Goal: Information Seeking & Learning: Learn about a topic

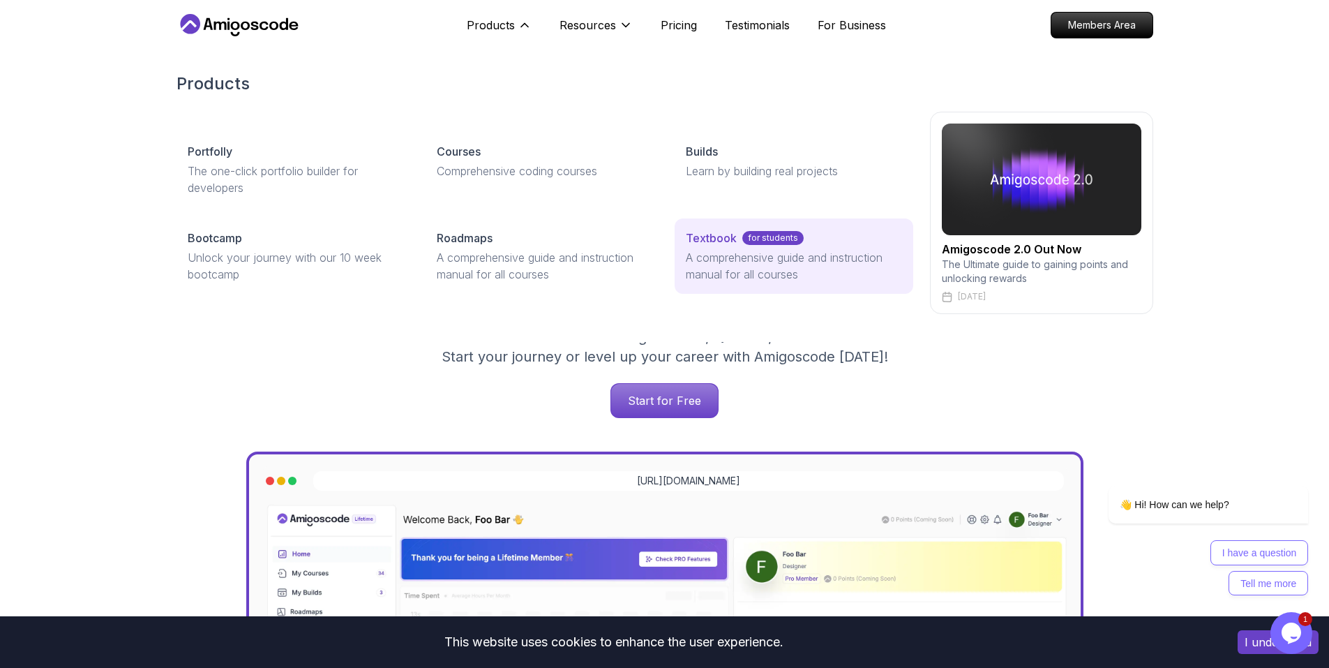
click at [731, 249] on p "A comprehensive guide and instruction manual for all courses" at bounding box center [794, 265] width 216 height 33
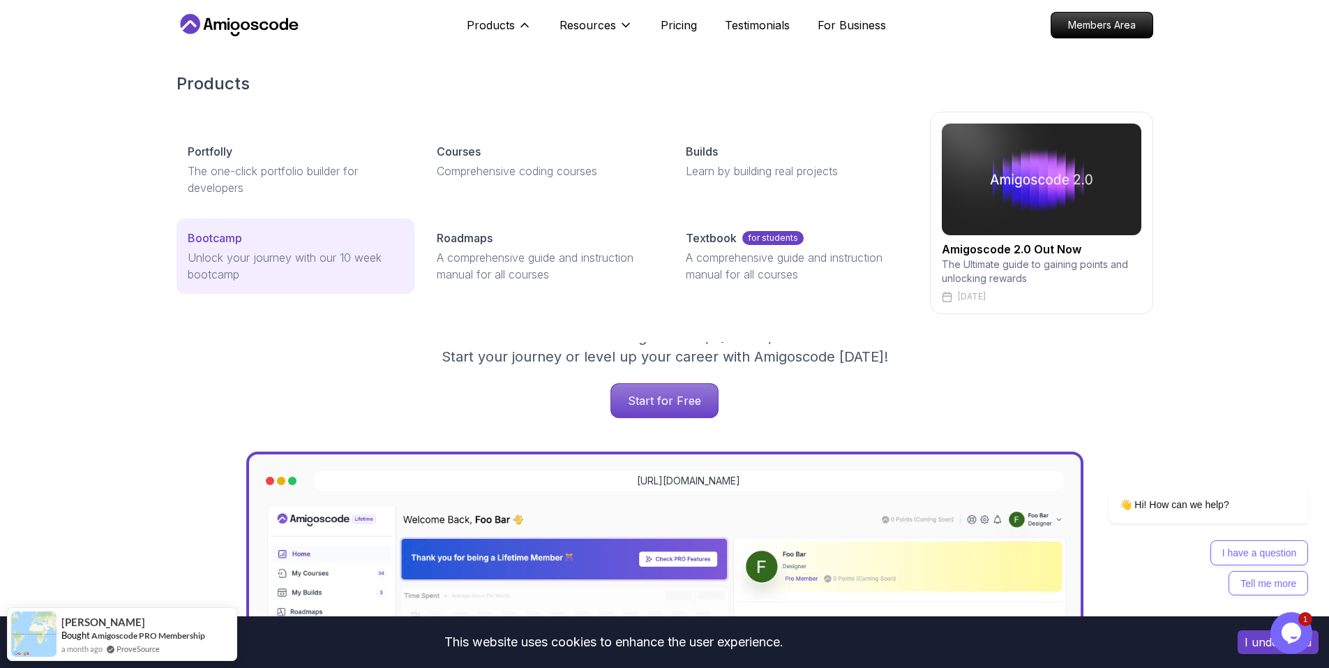
click at [239, 246] on link "Bootcamp Unlock your journey with our 10 week bootcamp" at bounding box center [296, 255] width 238 height 75
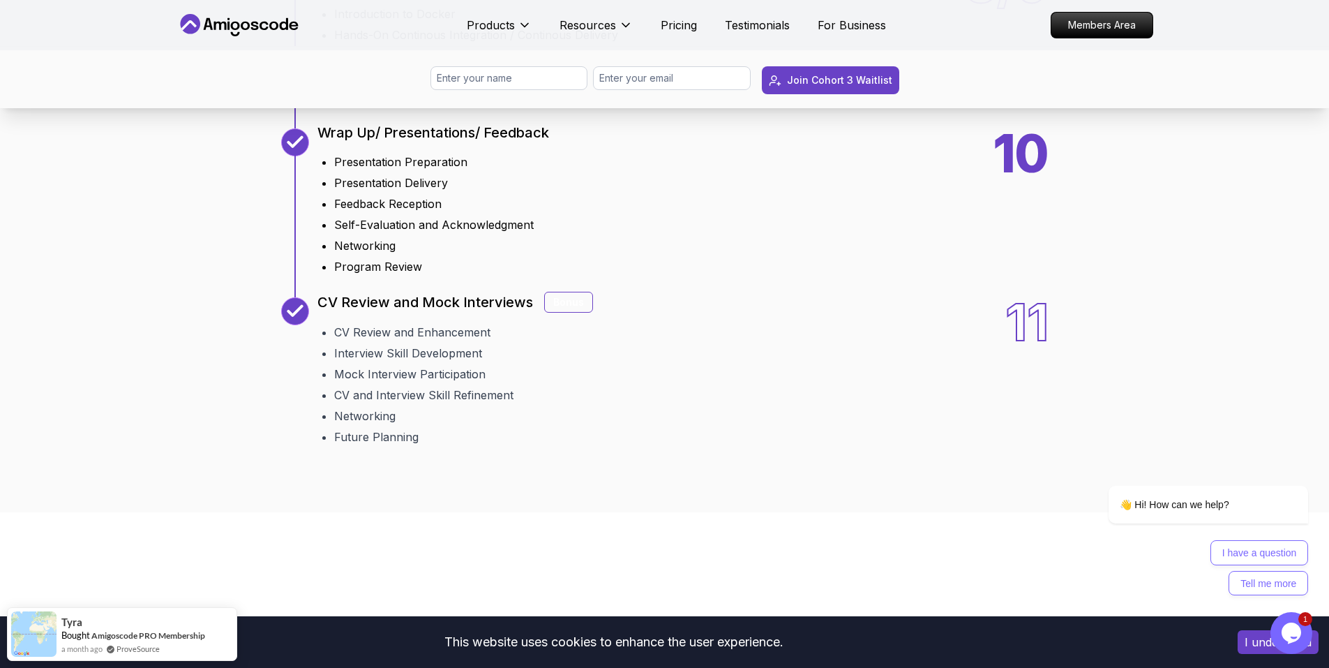
scroll to position [2302, 0]
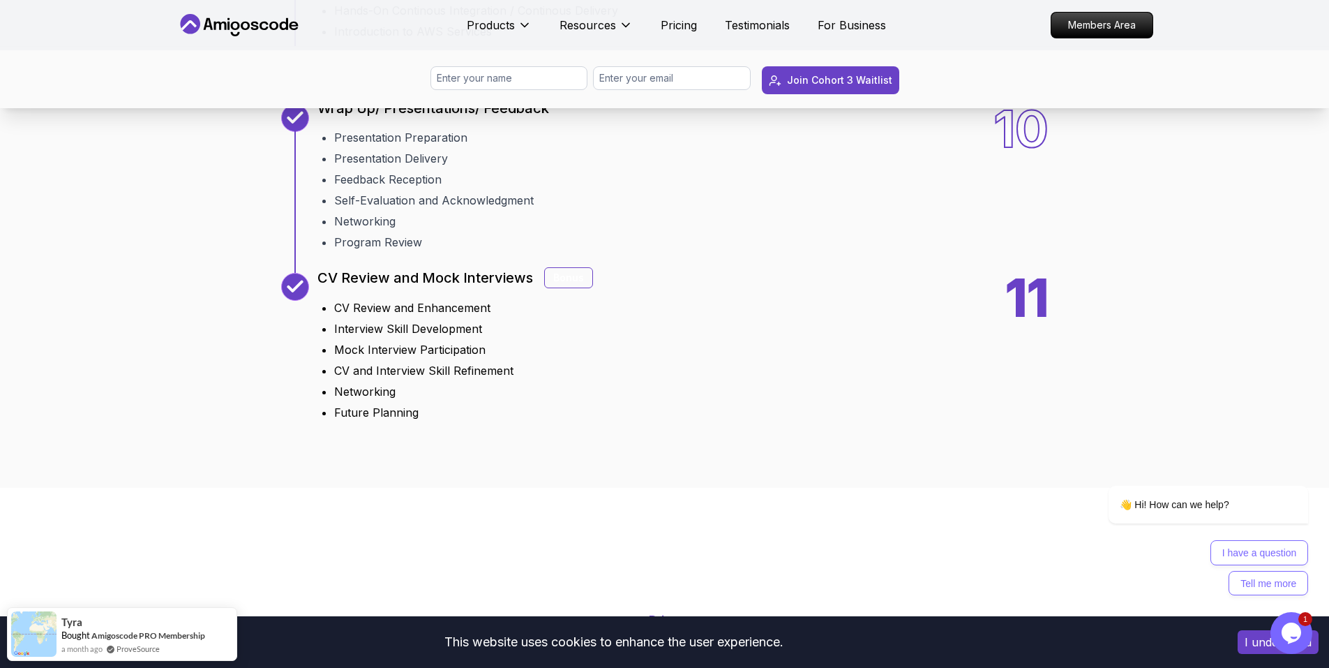
drag, startPoint x: 340, startPoint y: 502, endPoint x: 324, endPoint y: 513, distance: 18.6
click at [334, 337] on li "Interview Skill Development" at bounding box center [463, 328] width 259 height 17
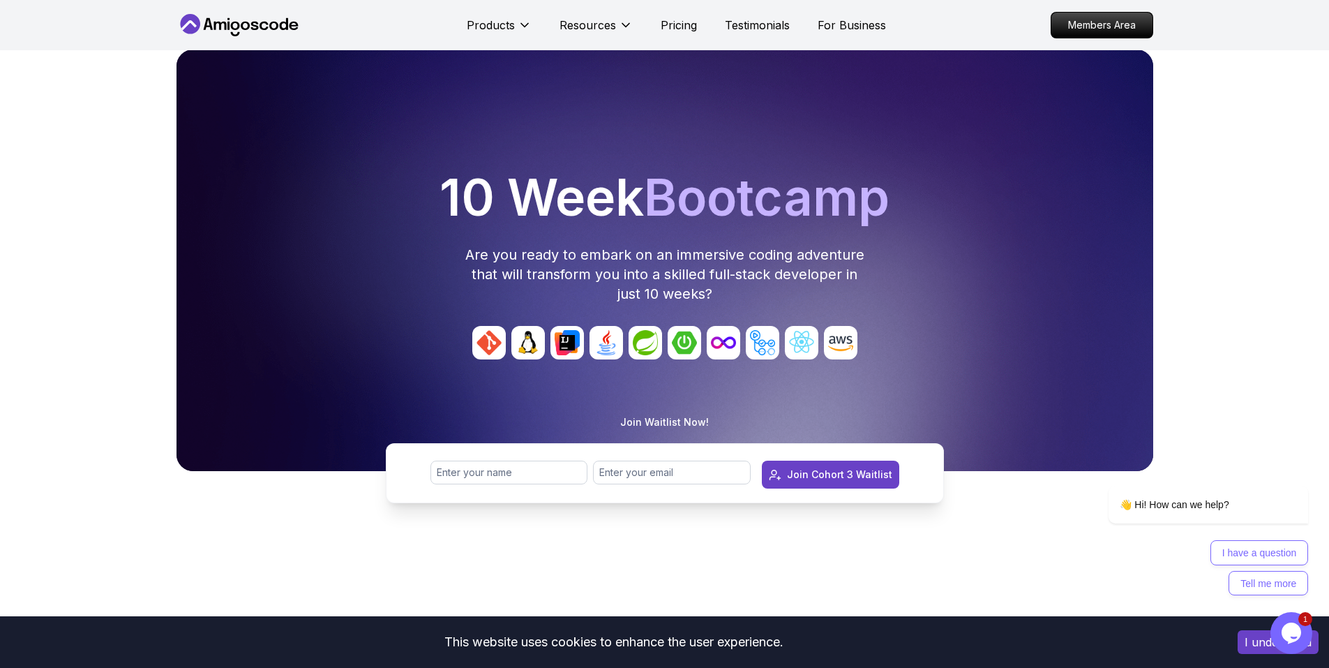
scroll to position [0, 0]
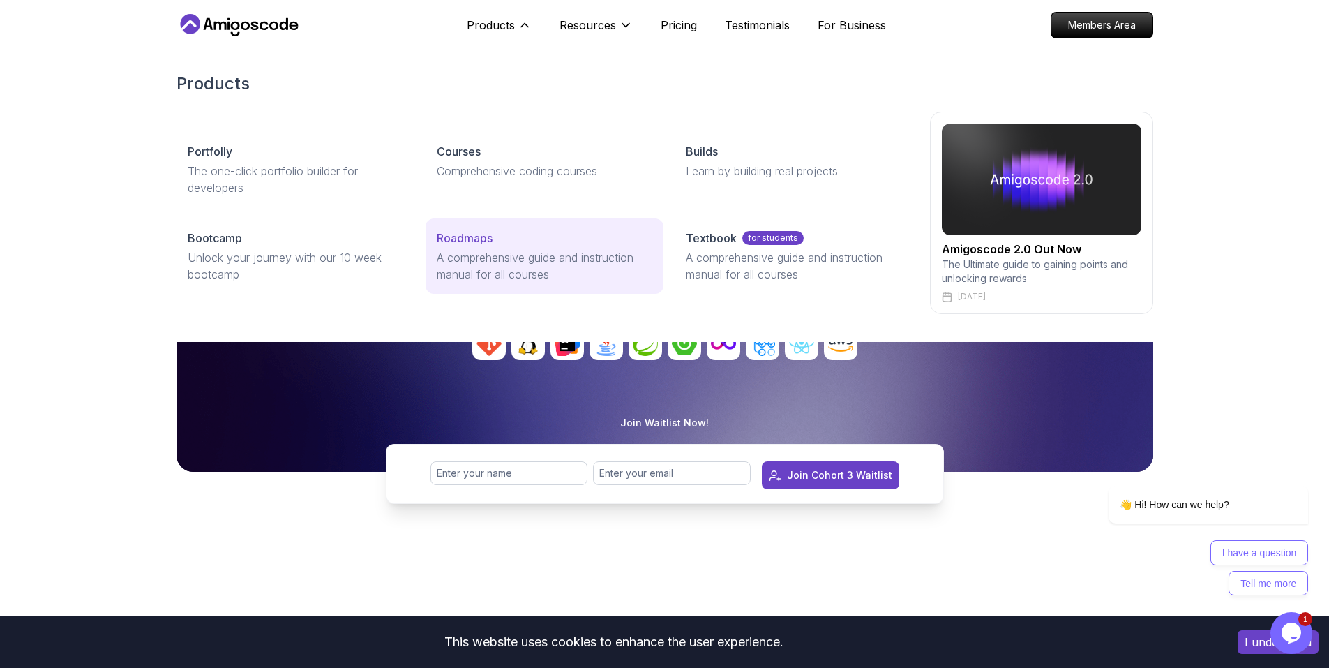
click at [466, 231] on p "Roadmaps" at bounding box center [465, 238] width 56 height 17
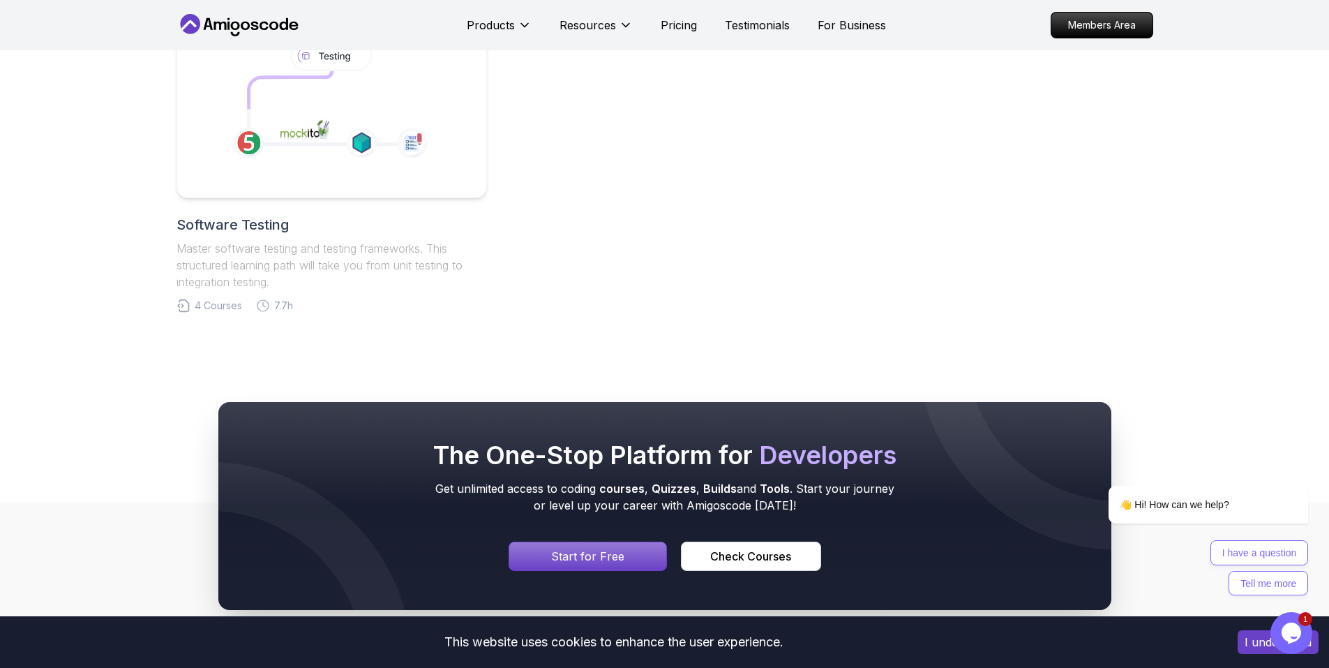
scroll to position [1266, 0]
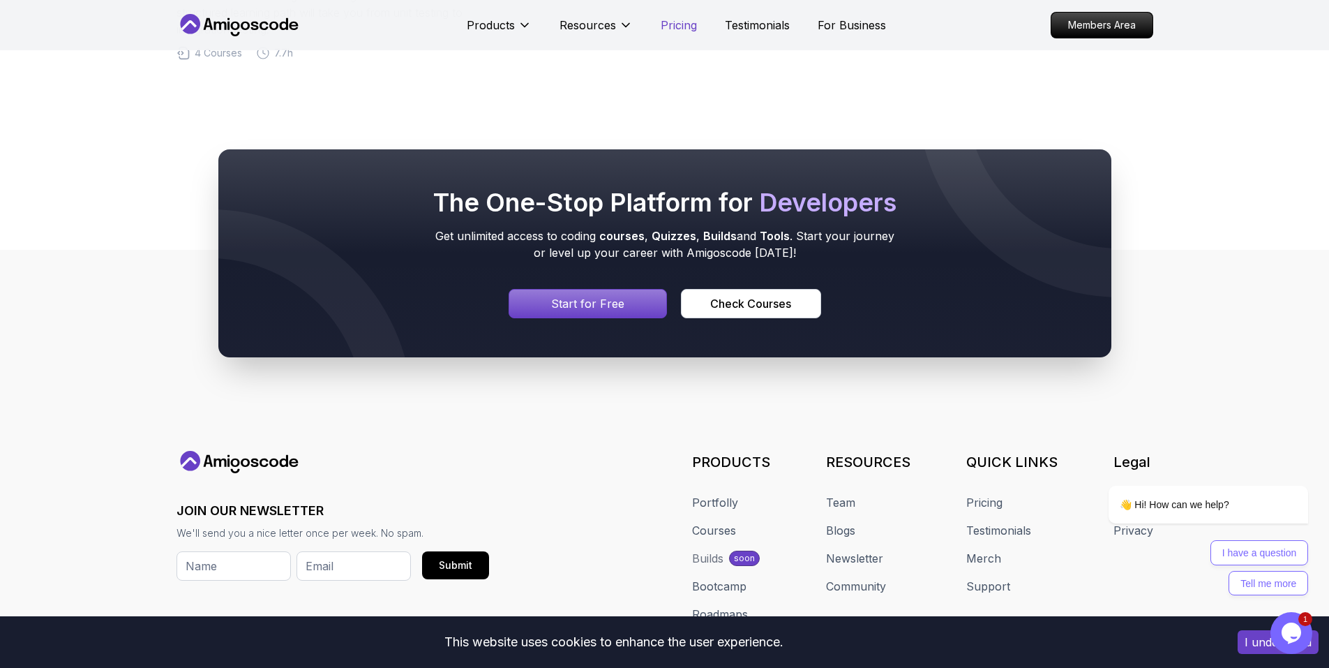
click at [681, 30] on p "Pricing" at bounding box center [679, 25] width 36 height 17
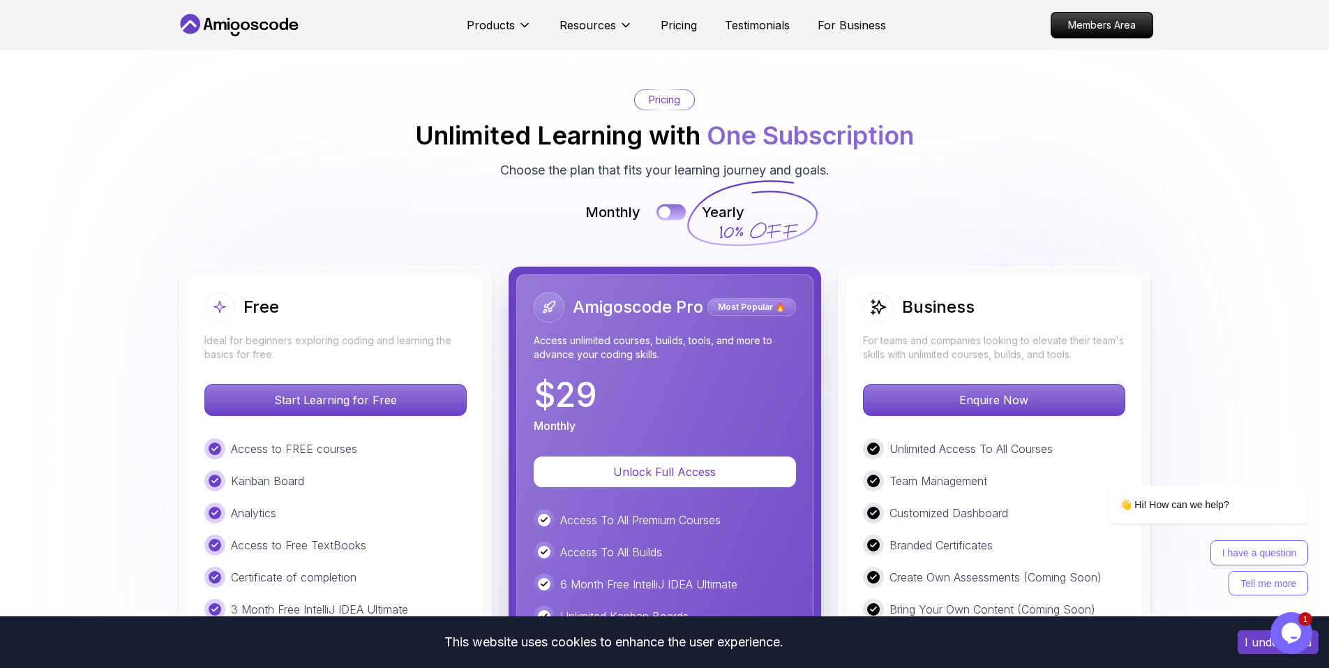
click at [668, 211] on div at bounding box center [665, 212] width 12 height 12
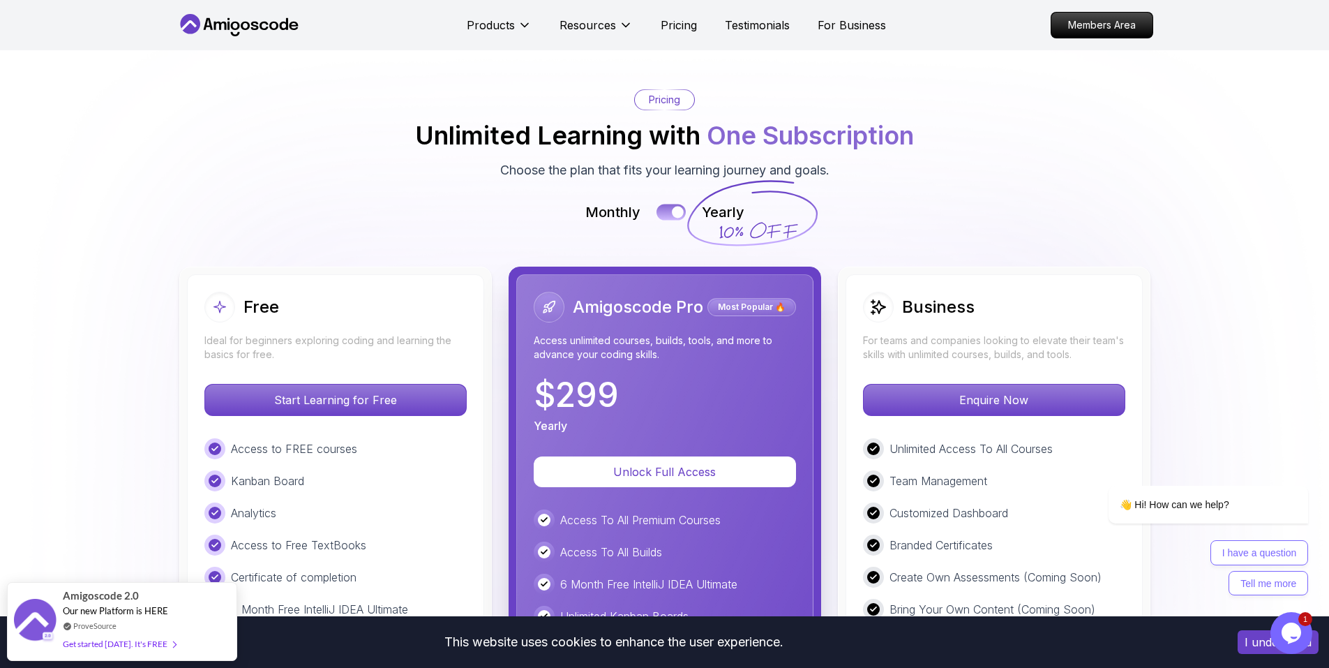
click at [677, 210] on div at bounding box center [678, 212] width 12 height 12
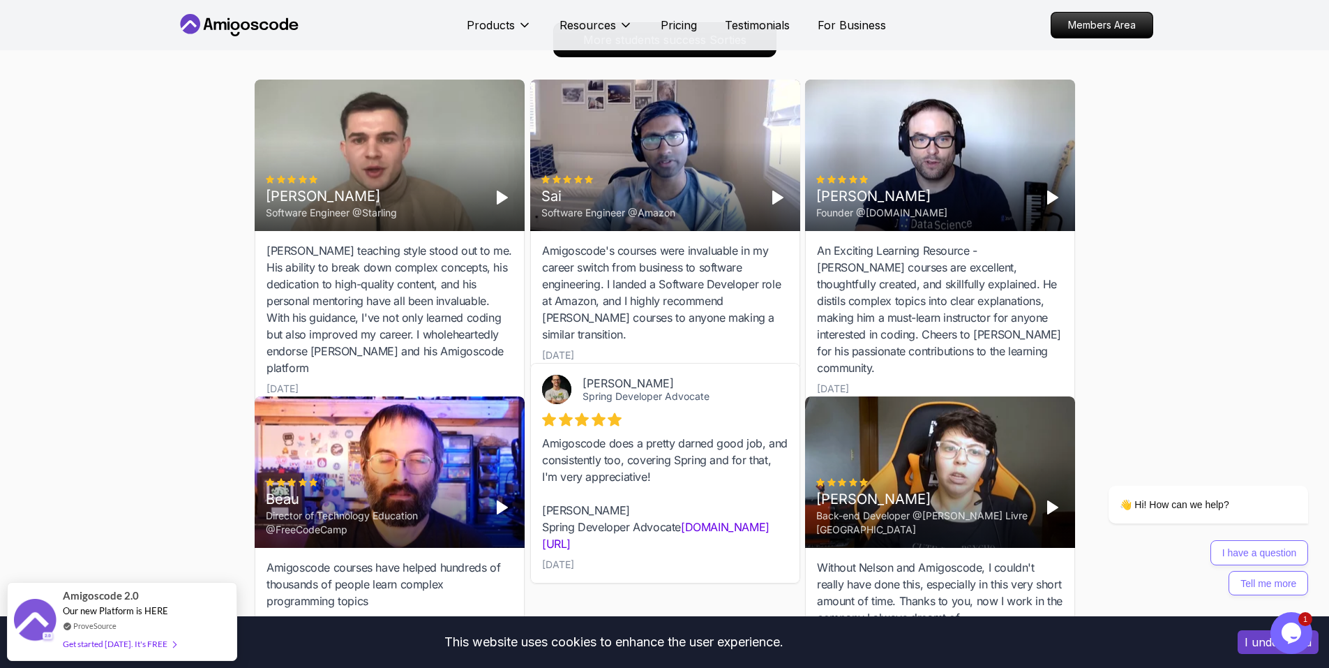
scroll to position [4324, 0]
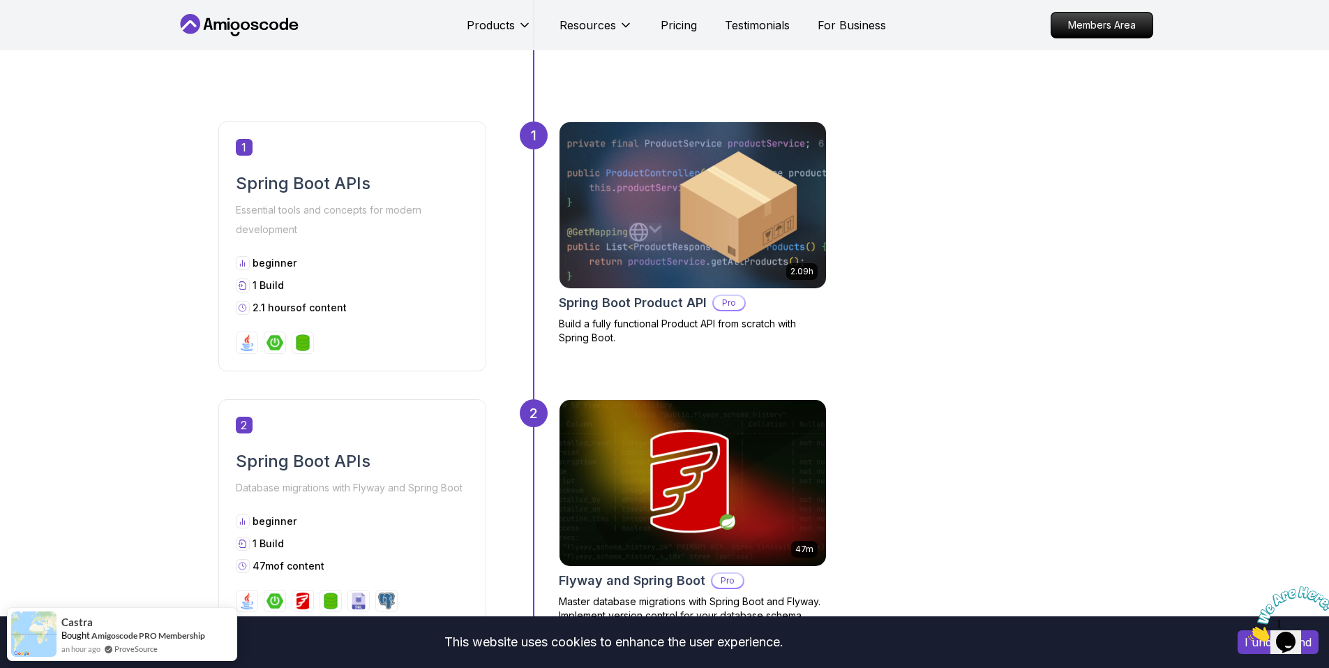
scroll to position [628, 0]
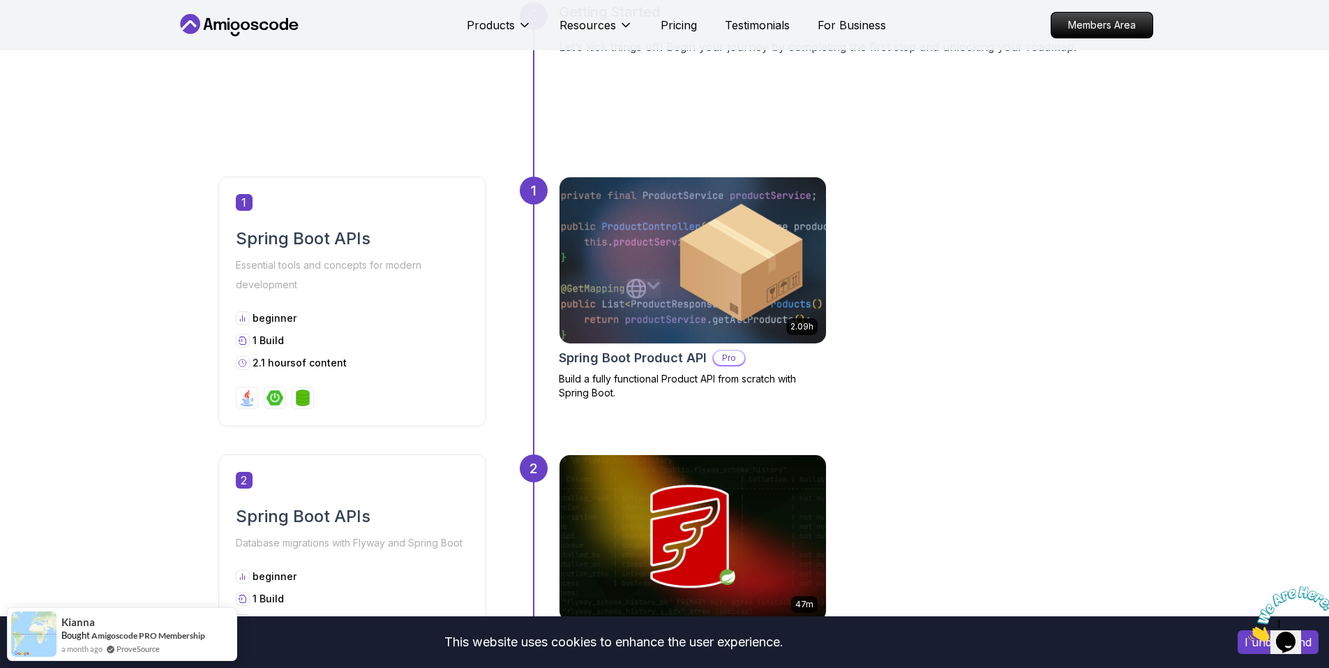
scroll to position [698, 0]
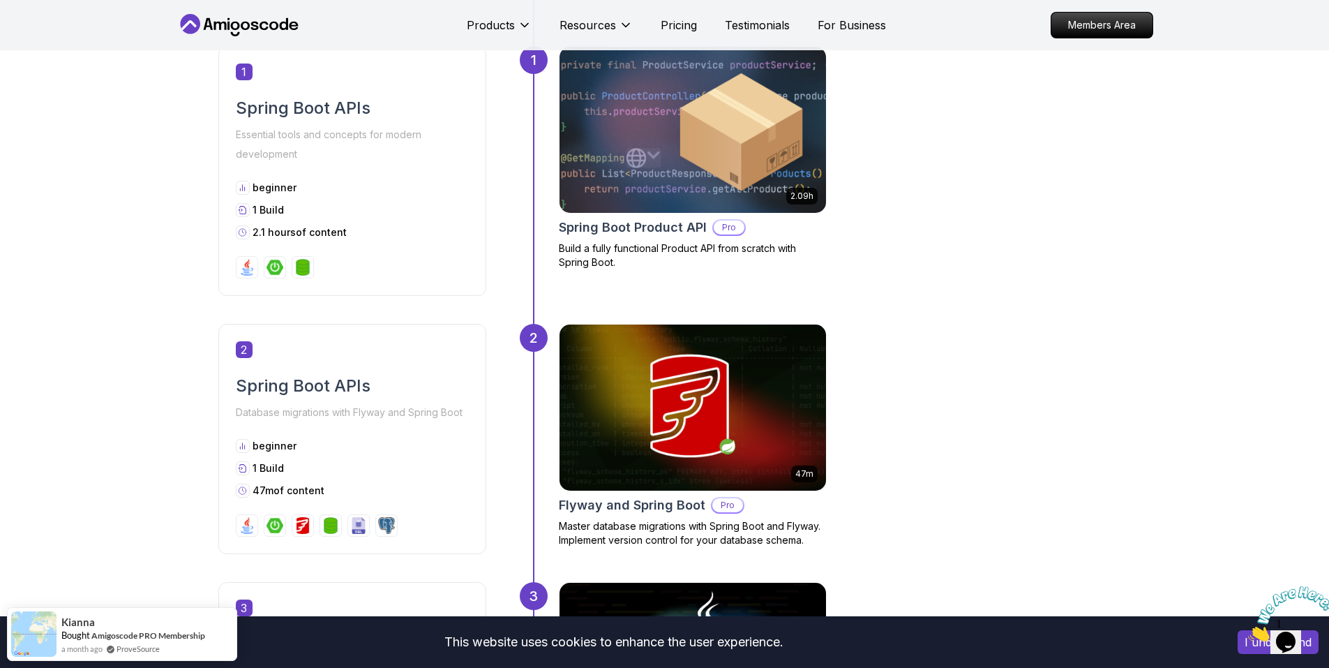
click at [654, 173] on img at bounding box center [693, 130] width 280 height 174
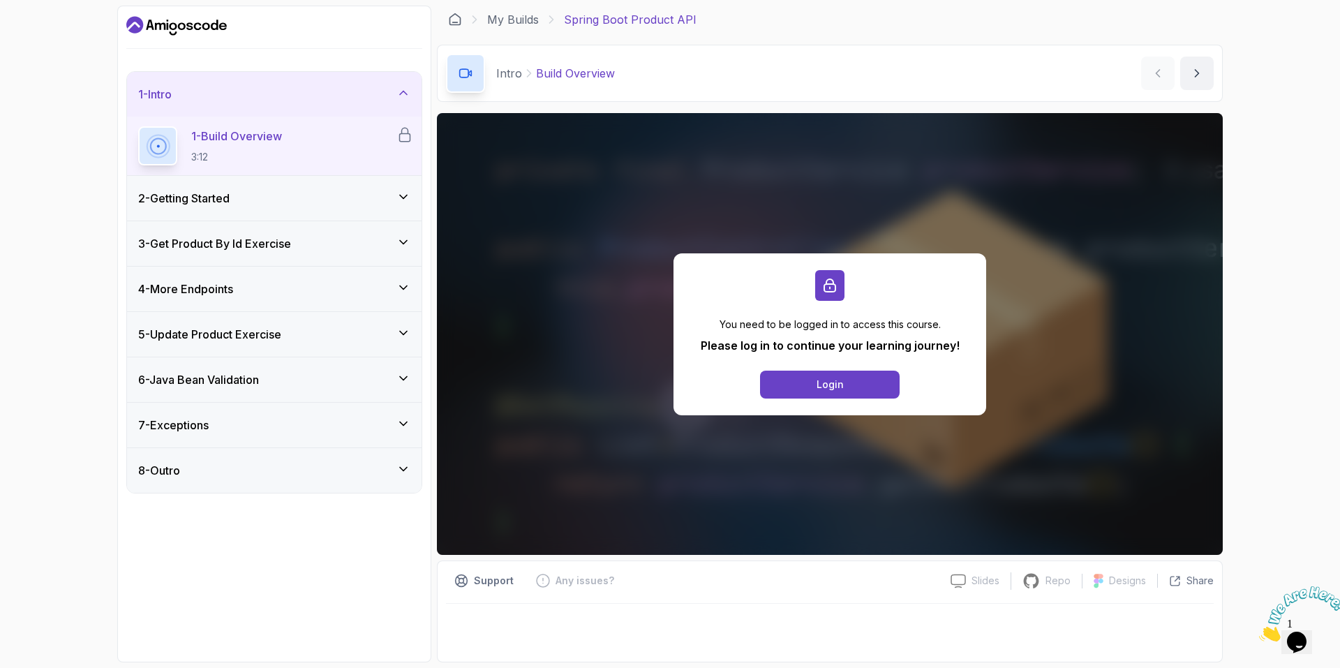
click at [292, 195] on div "2 - Getting Started" at bounding box center [274, 198] width 272 height 17
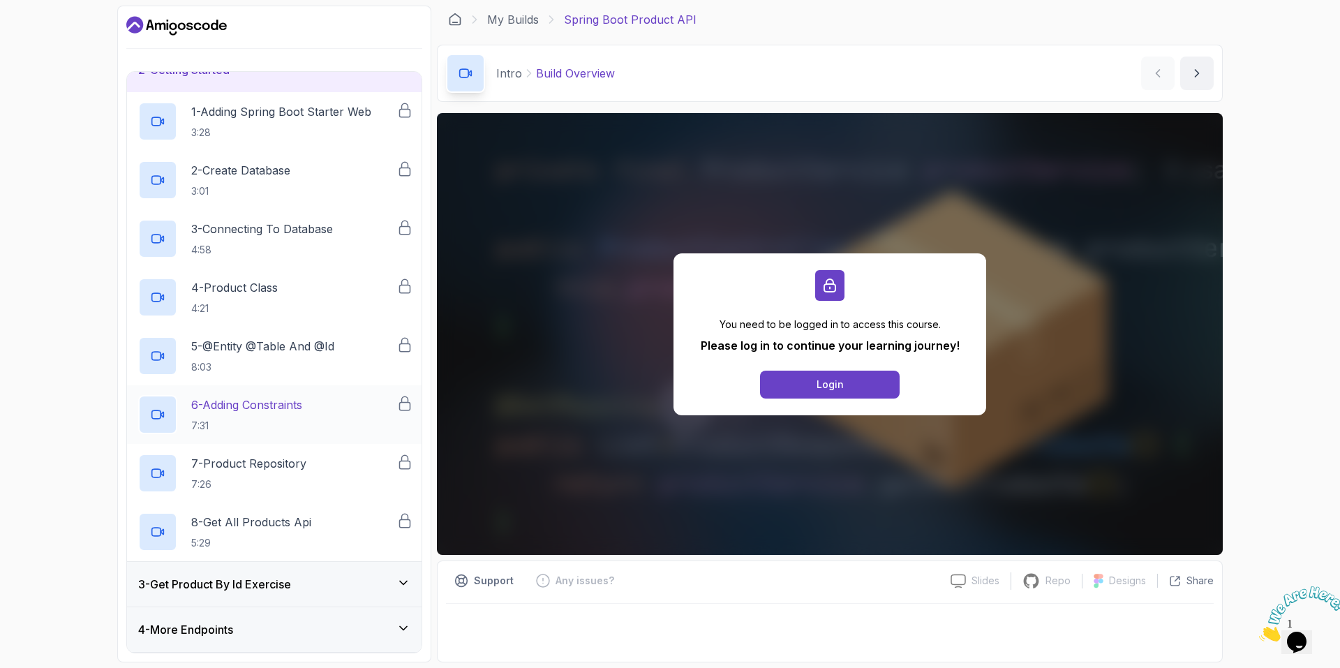
scroll to position [209, 0]
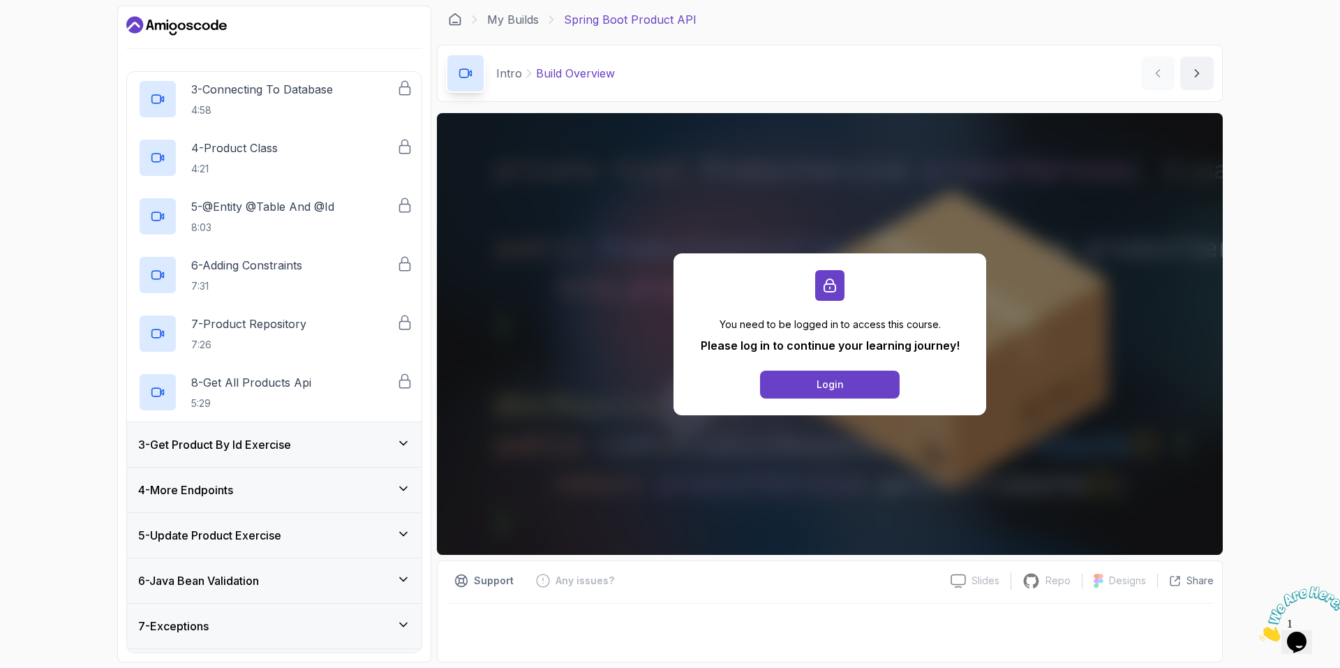
click at [263, 450] on h3 "3 - Get Product By Id Exercise" at bounding box center [214, 444] width 153 height 17
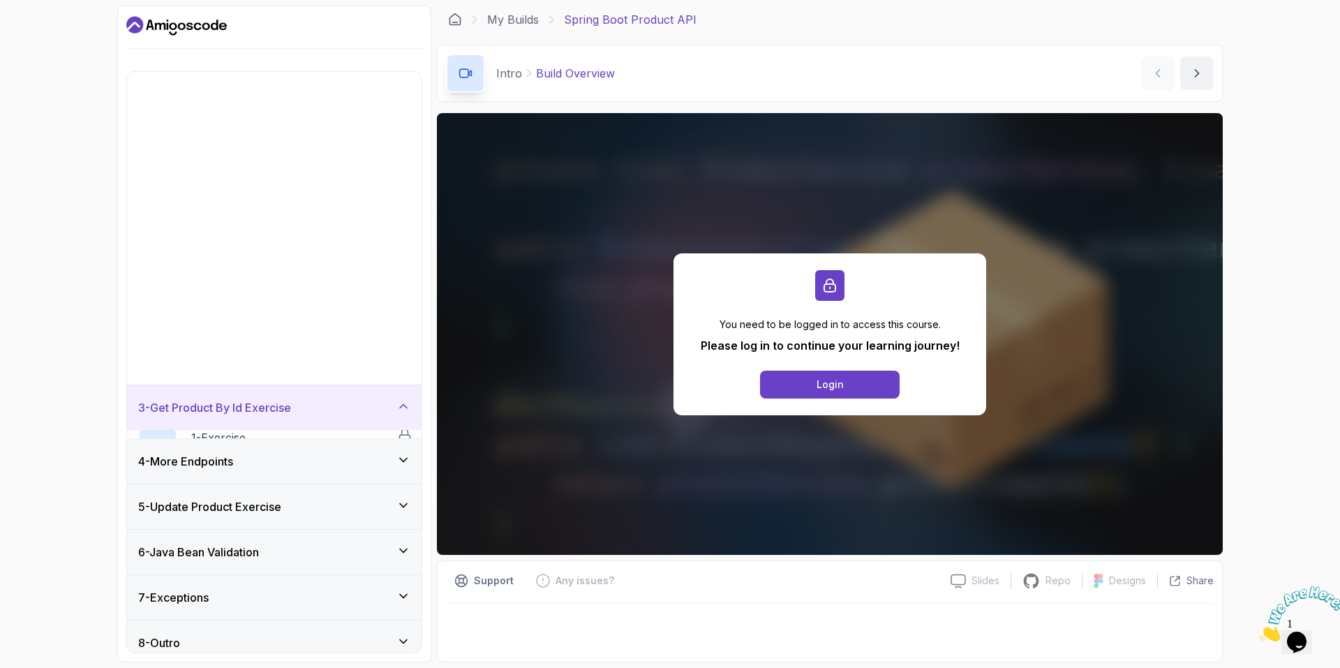
scroll to position [0, 0]
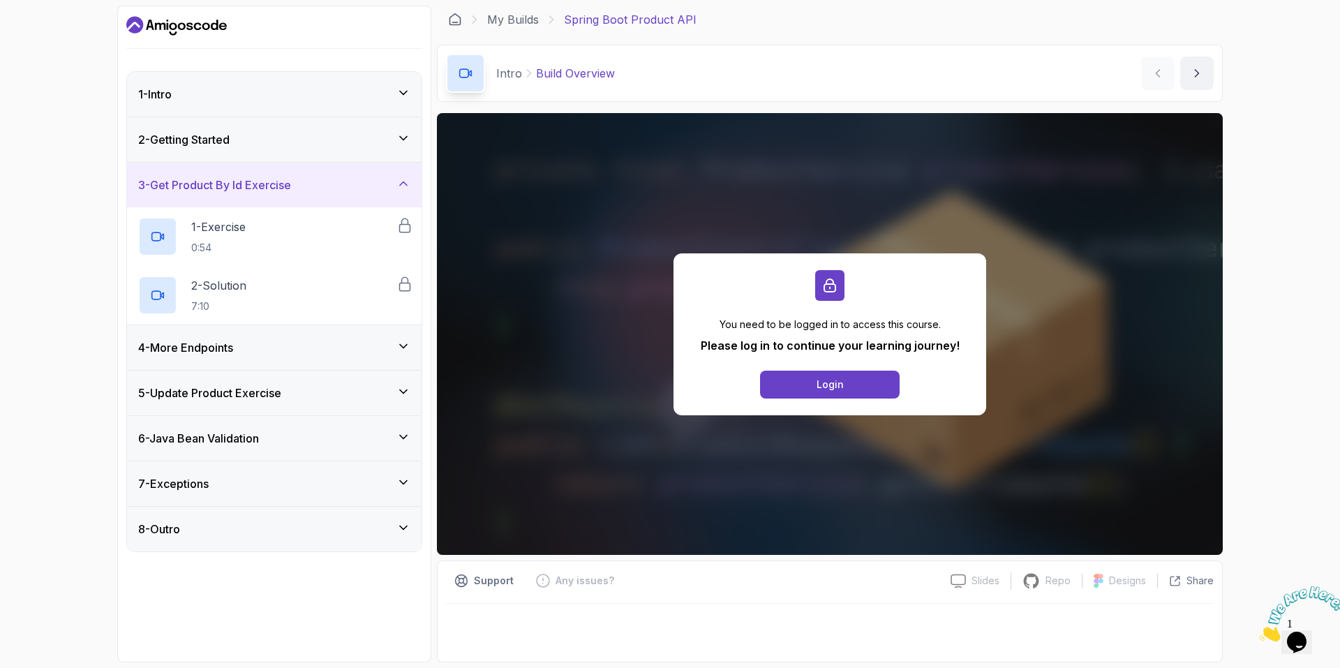
click at [248, 343] on div "4 - More Endpoints" at bounding box center [274, 347] width 272 height 17
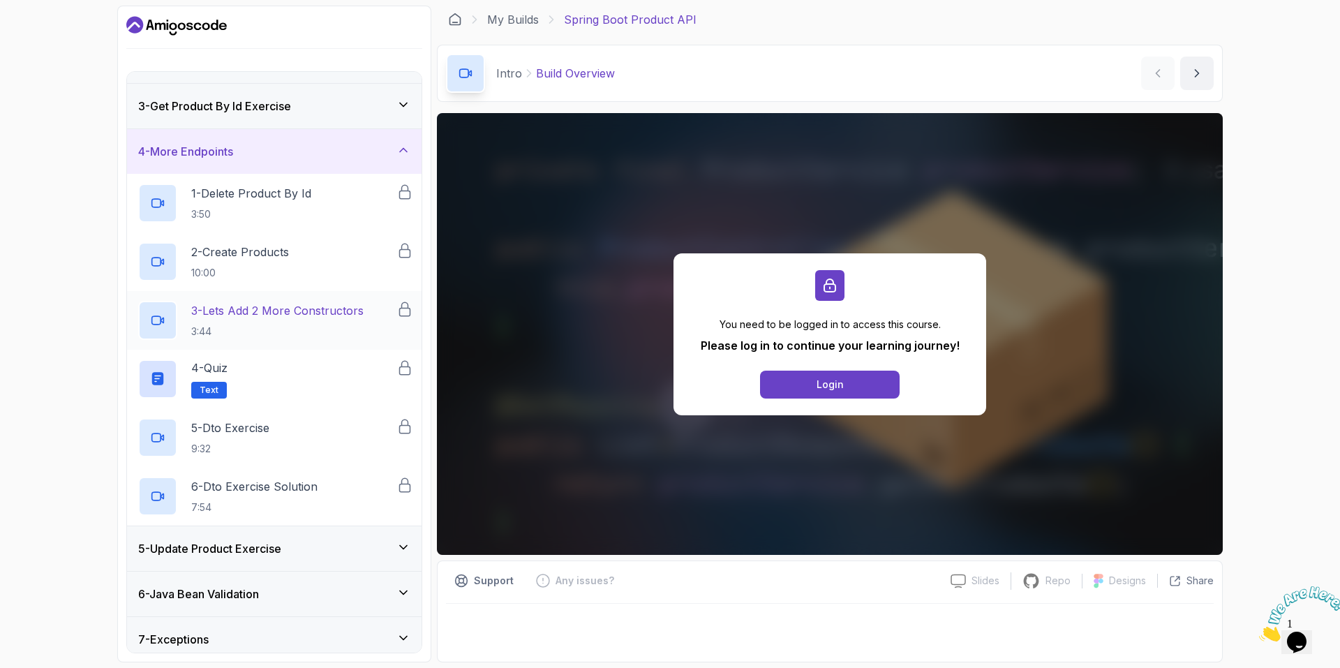
scroll to position [133, 0]
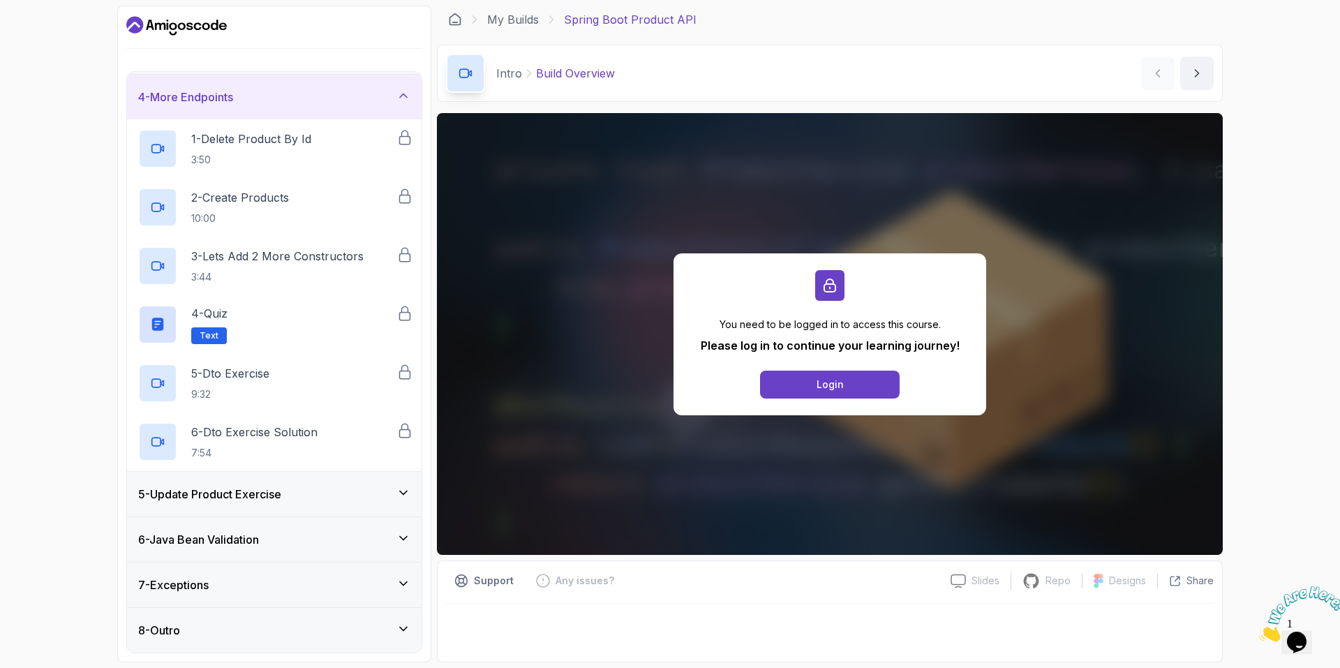
click at [252, 490] on h3 "5 - Update Product Exercise" at bounding box center [209, 494] width 143 height 17
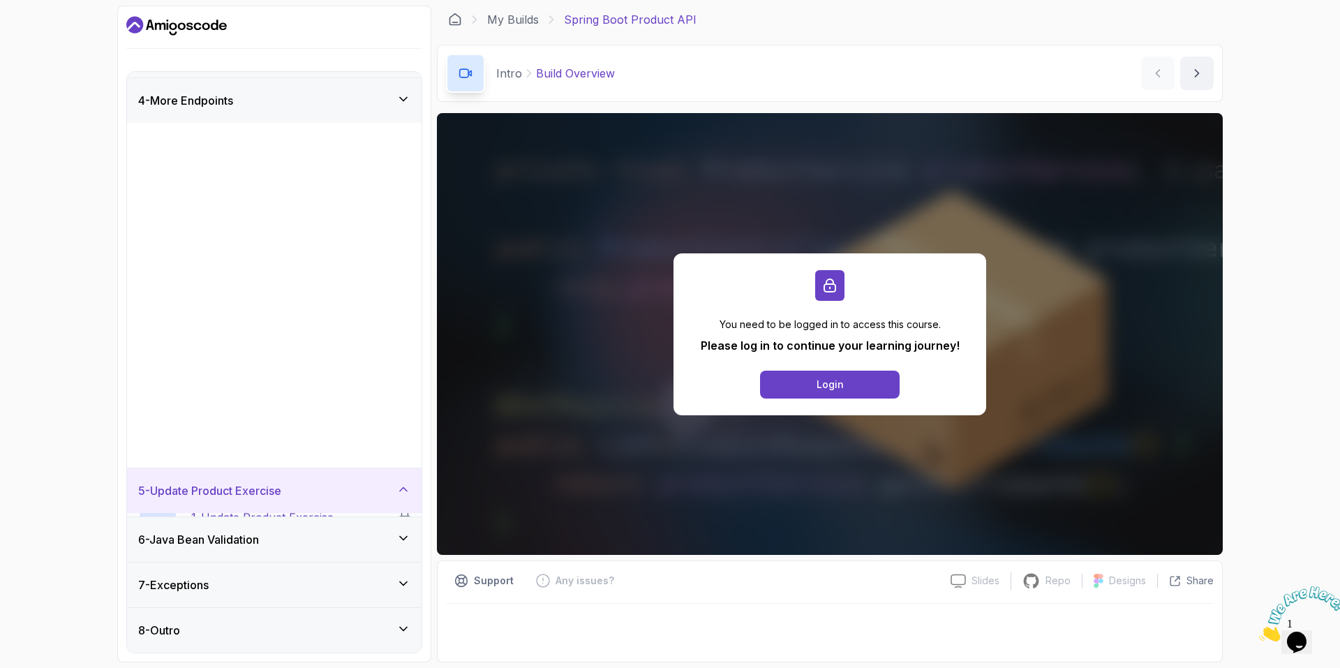
scroll to position [0, 0]
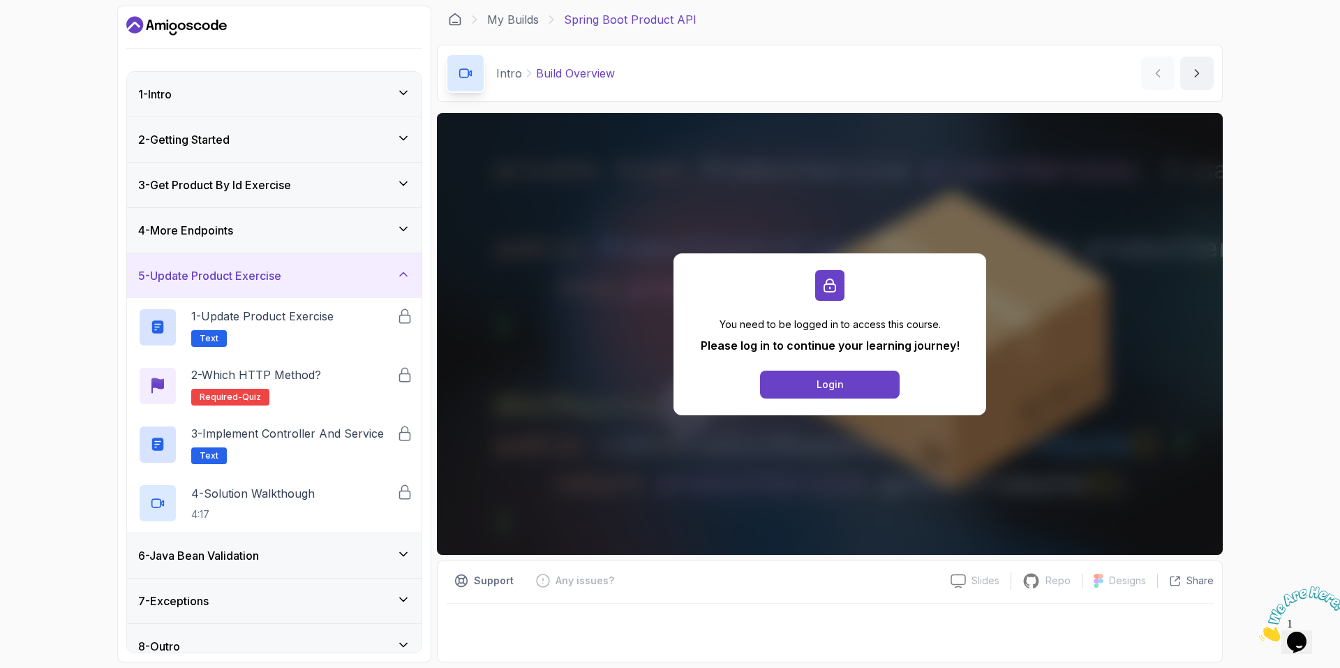
click at [252, 554] on h3 "6 - Java Bean Validation" at bounding box center [198, 555] width 121 height 17
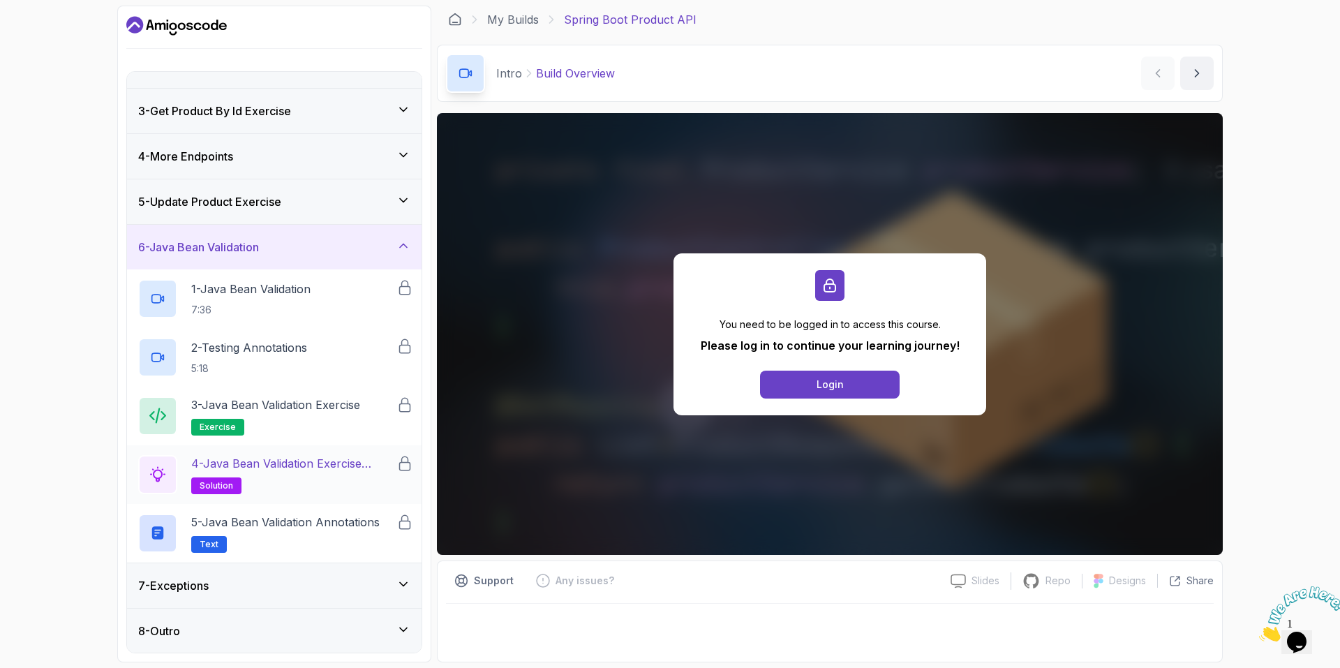
scroll to position [75, 0]
click at [260, 558] on div "5 - Java Bean Validation Annotations Text" at bounding box center [274, 532] width 294 height 59
click at [260, 572] on div "7 - Exceptions" at bounding box center [274, 584] width 294 height 45
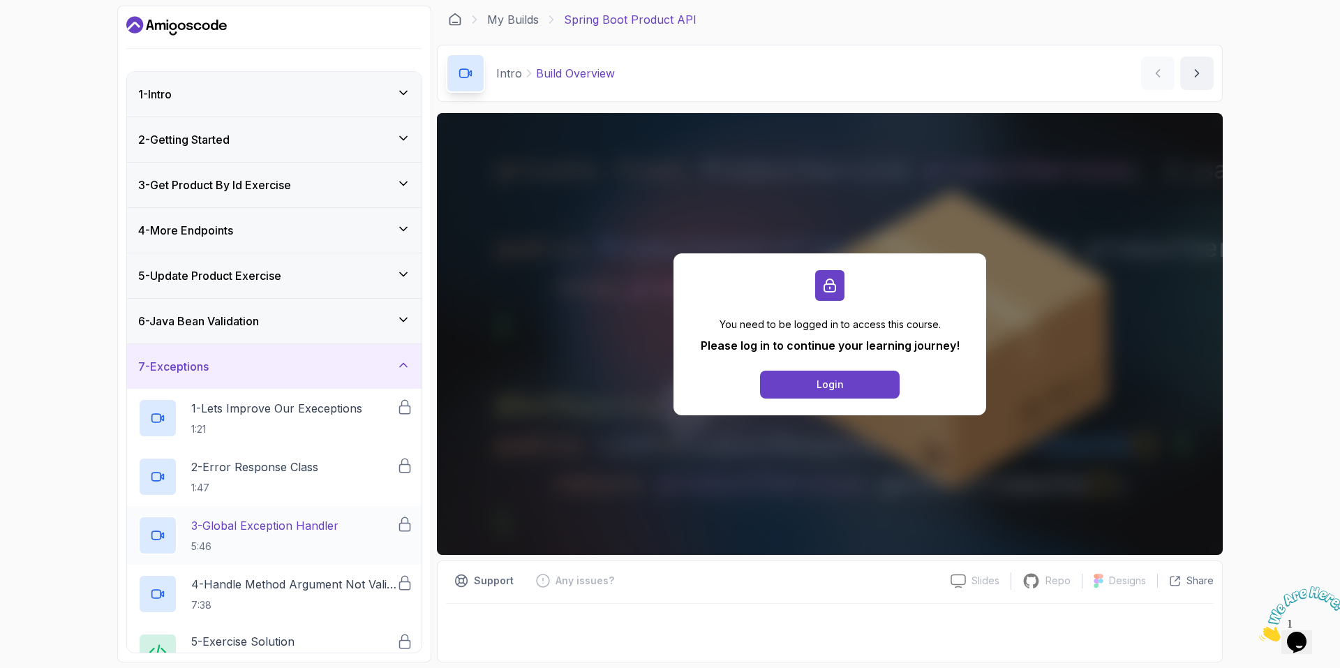
scroll to position [133, 0]
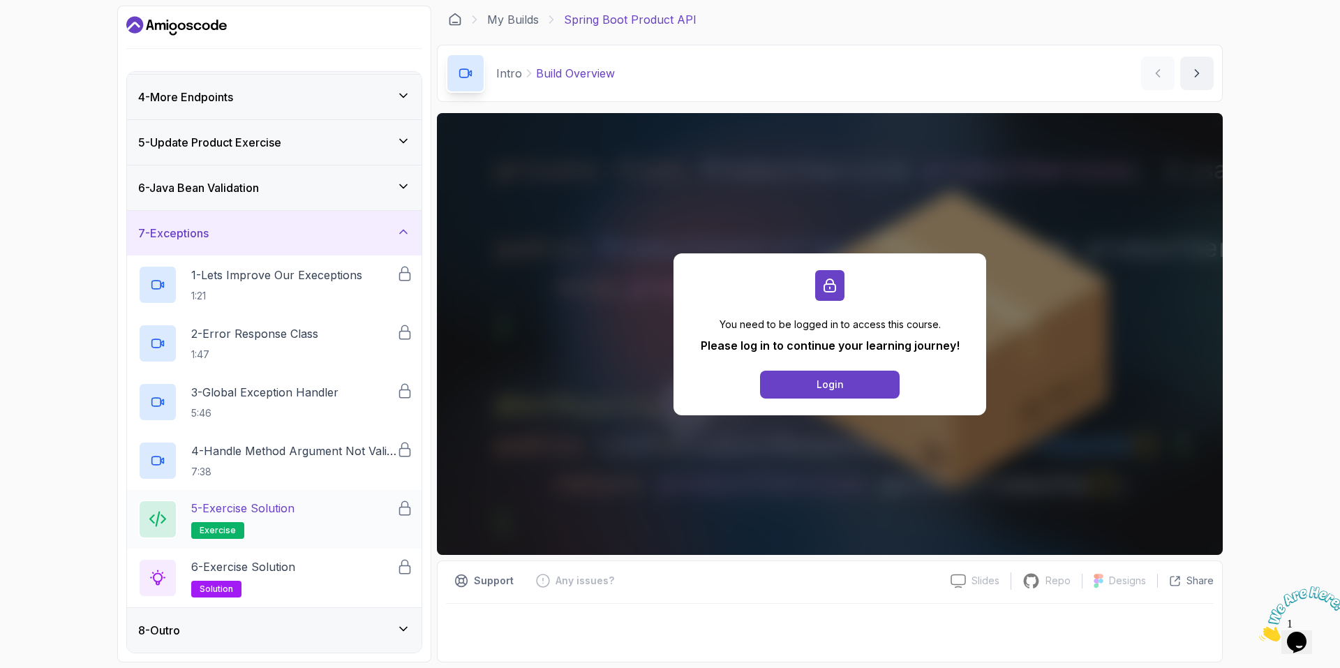
click at [241, 622] on div "8 - Outro" at bounding box center [274, 630] width 272 height 17
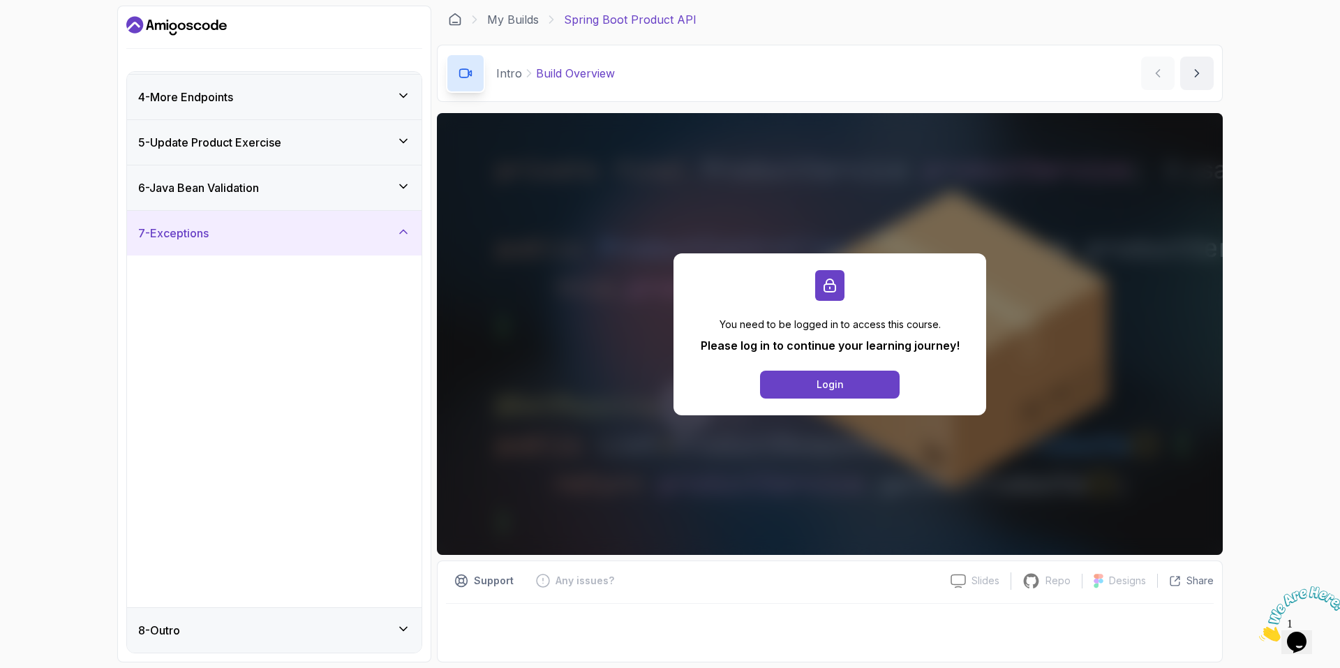
scroll to position [0, 0]
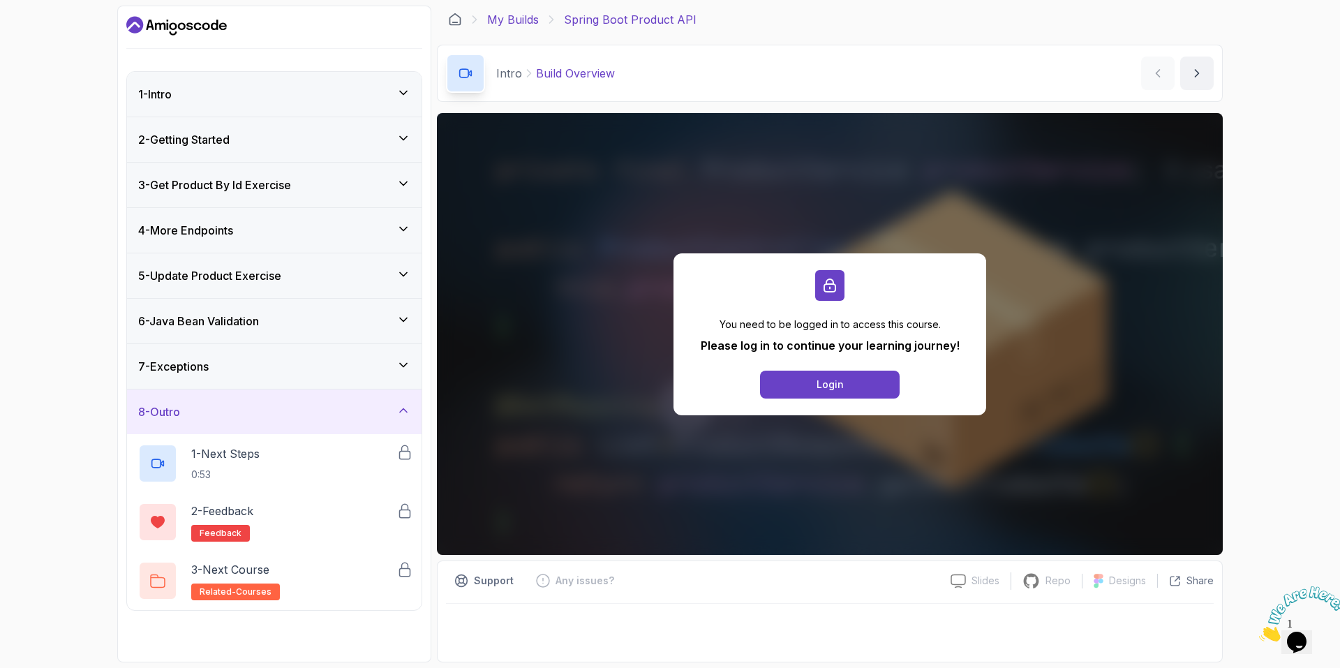
click at [511, 22] on link "My Builds" at bounding box center [513, 19] width 52 height 17
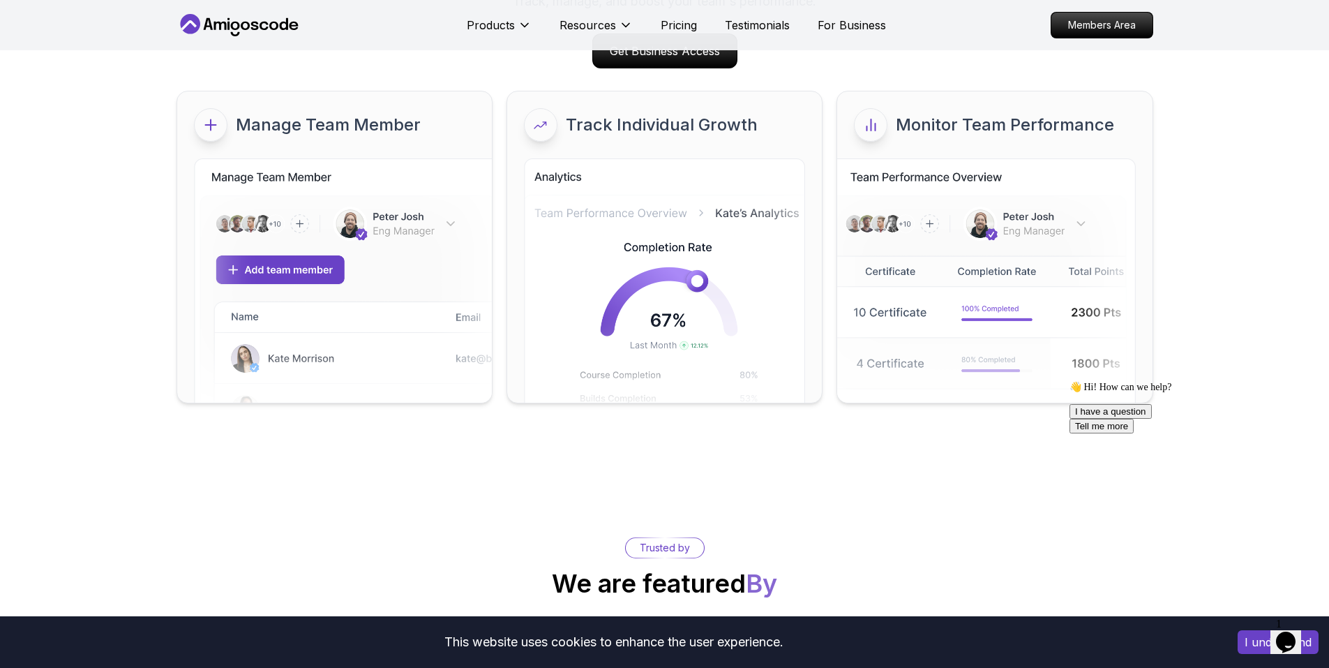
scroll to position [5766, 0]
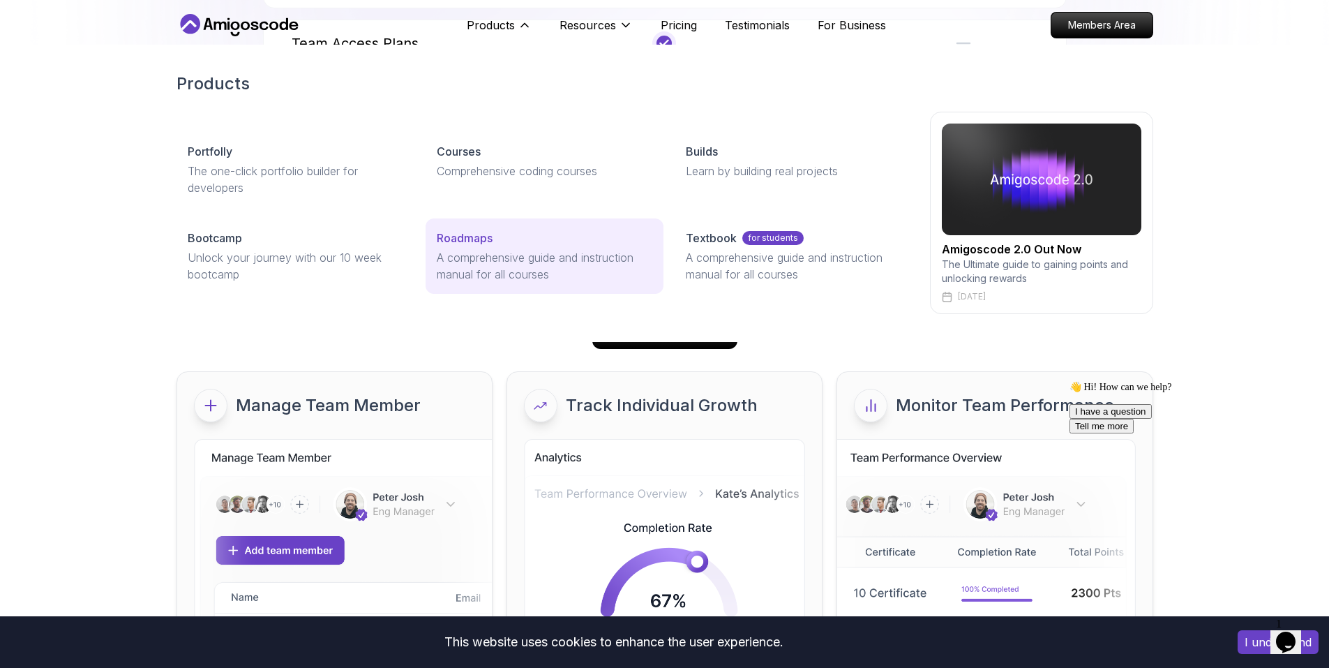
click at [495, 245] on div "Roadmaps" at bounding box center [545, 238] width 216 height 17
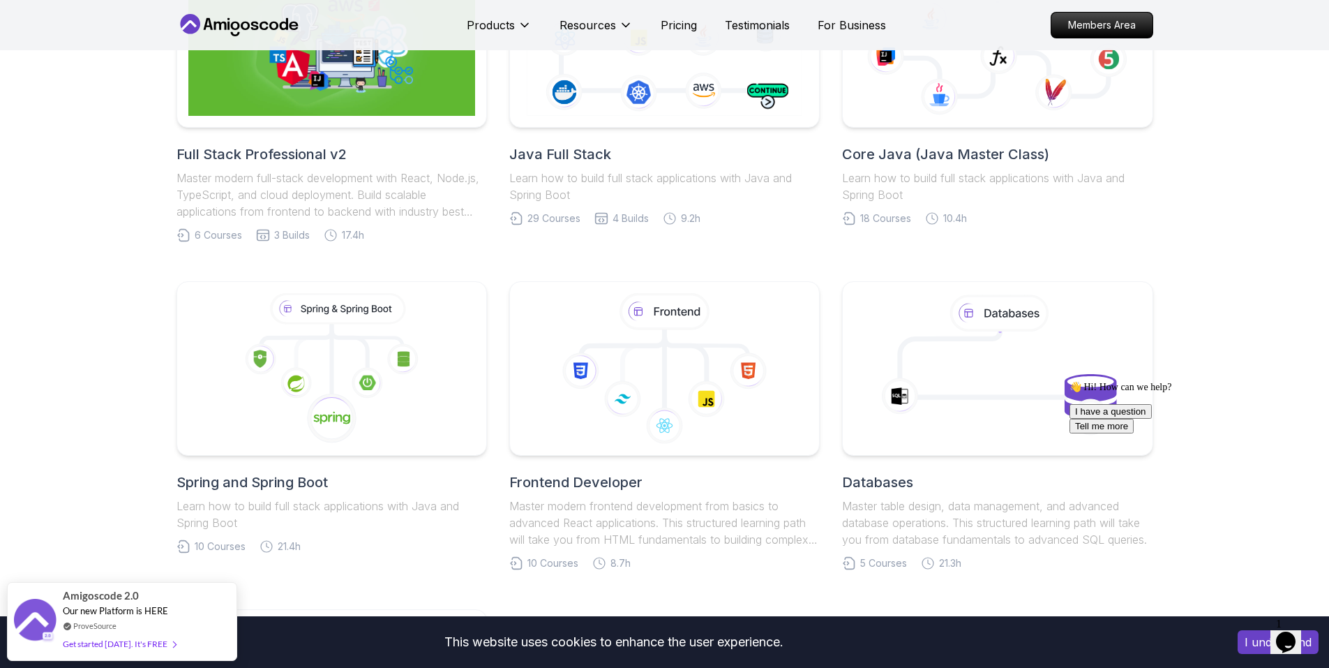
scroll to position [488, 0]
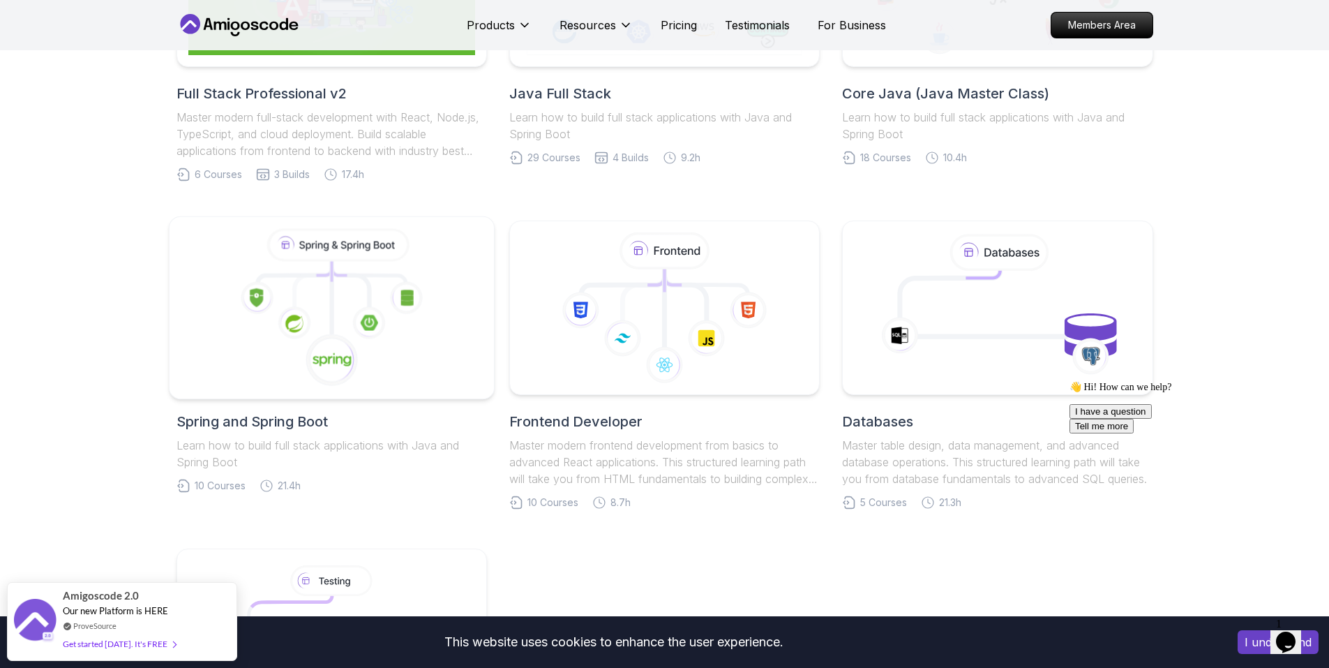
click at [412, 303] on image at bounding box center [406, 298] width 13 height 16
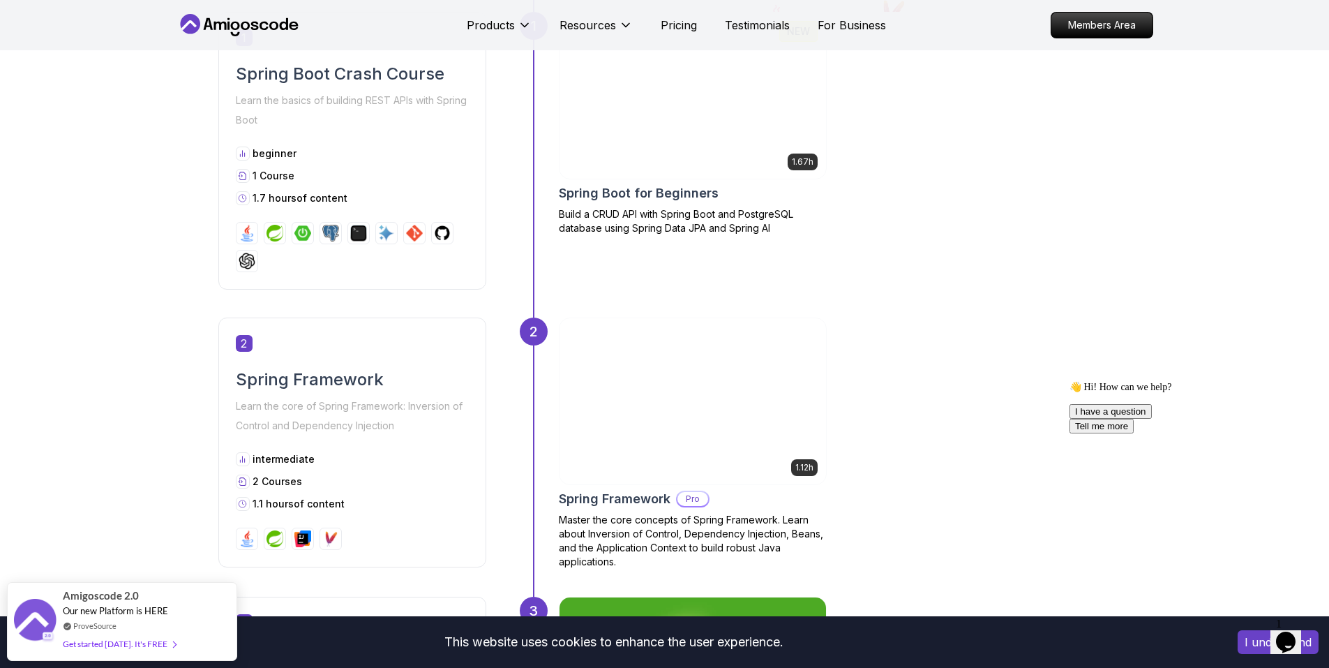
scroll to position [698, 0]
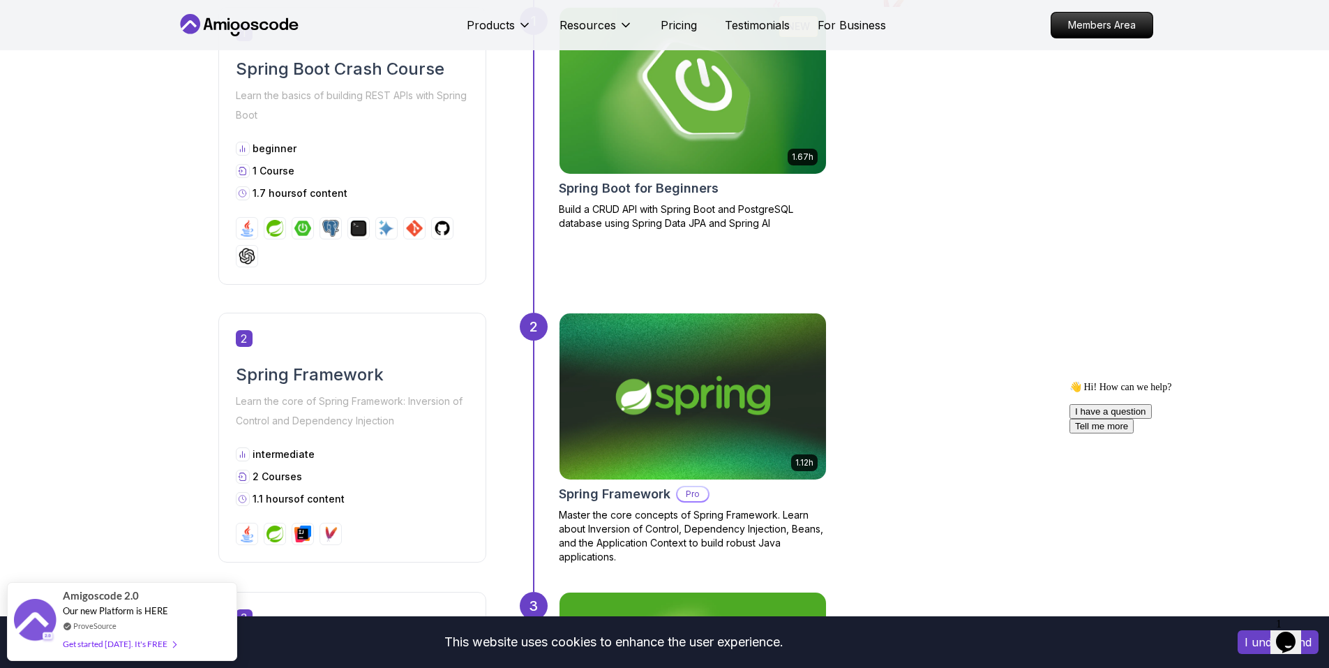
click at [712, 155] on img at bounding box center [693, 90] width 280 height 174
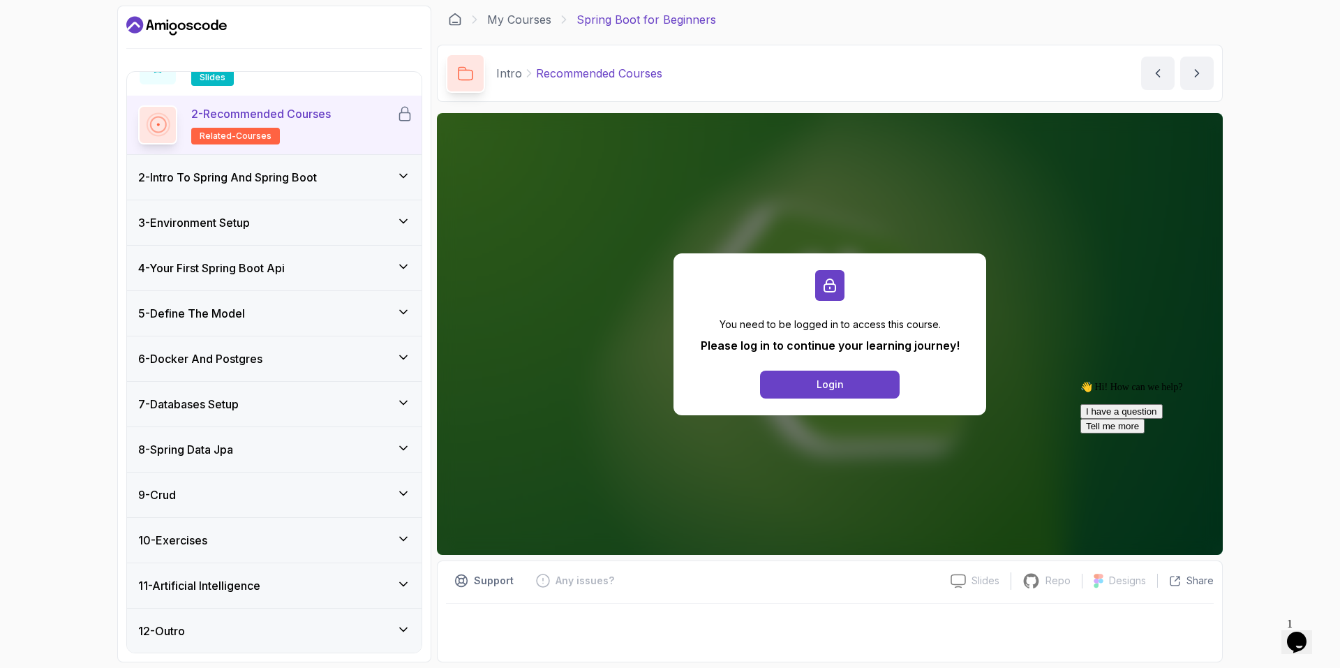
scroll to position [80, 0]
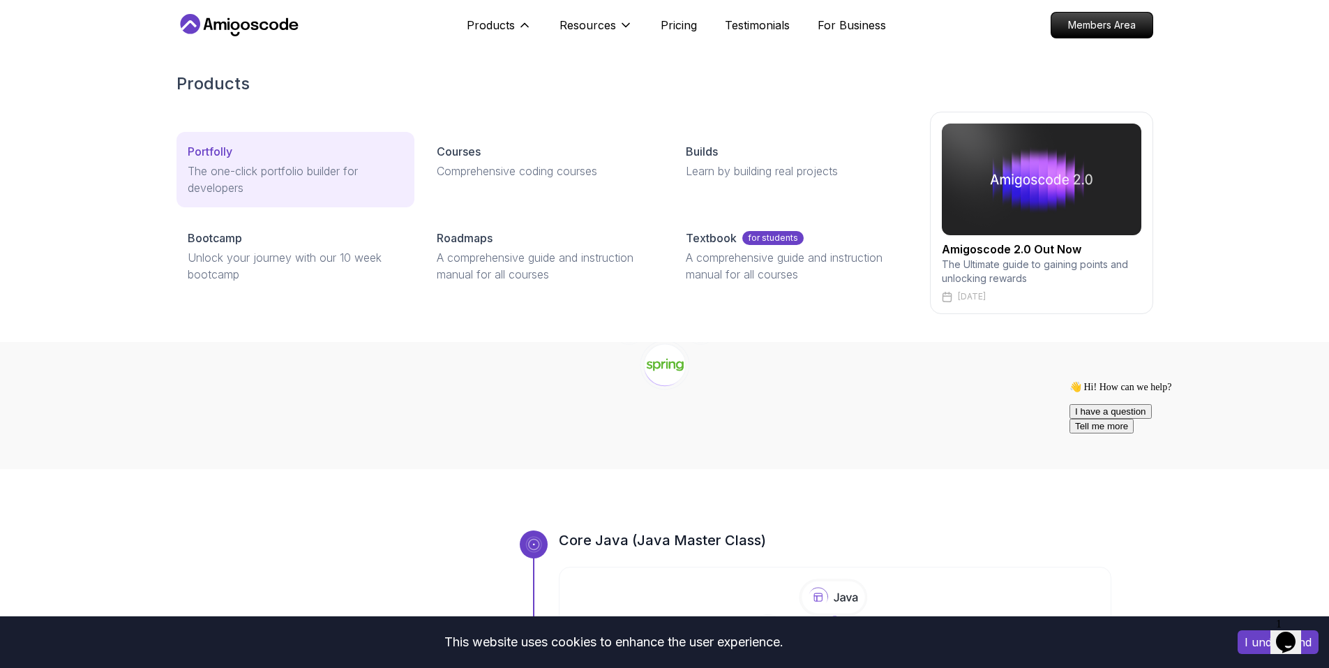
click at [279, 160] on link "Portfolly The one-click portfolio builder for developers" at bounding box center [296, 169] width 238 height 75
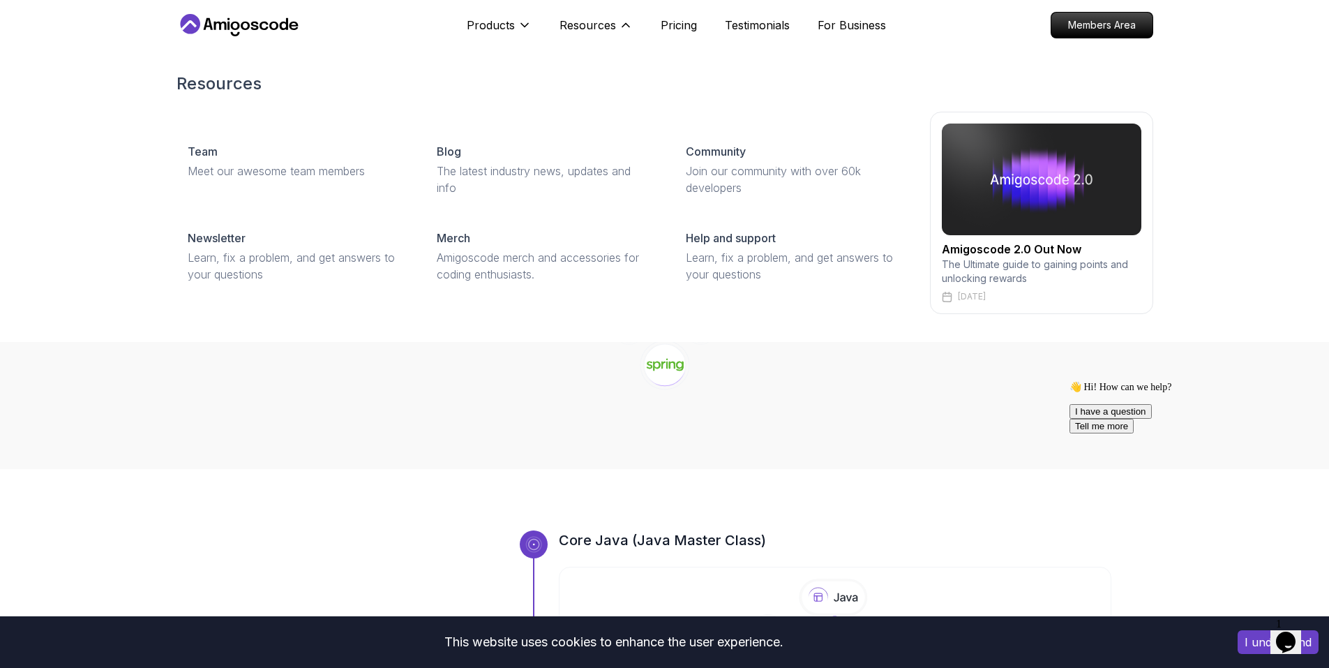
click at [1028, 190] on img at bounding box center [1042, 179] width 200 height 112
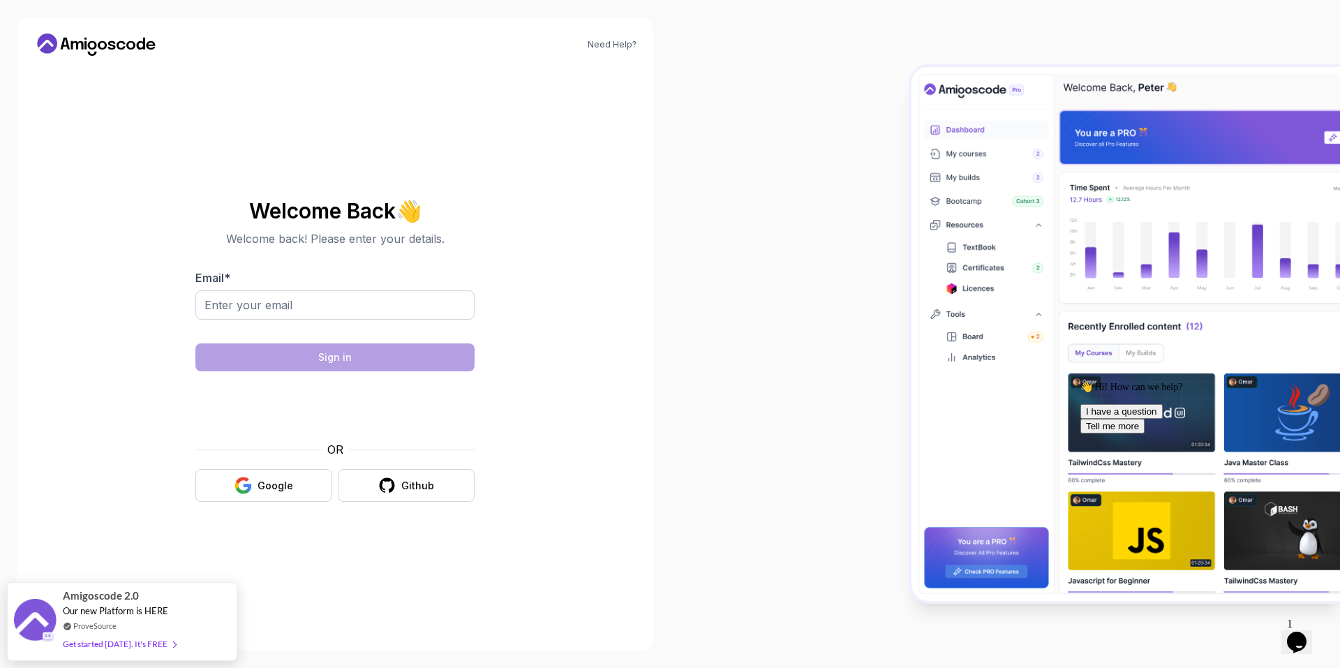
click at [1080, 381] on icon "Chat attention grabber" at bounding box center [1080, 381] width 0 height 0
click at [43, 623] on img at bounding box center [35, 614] width 42 height 45
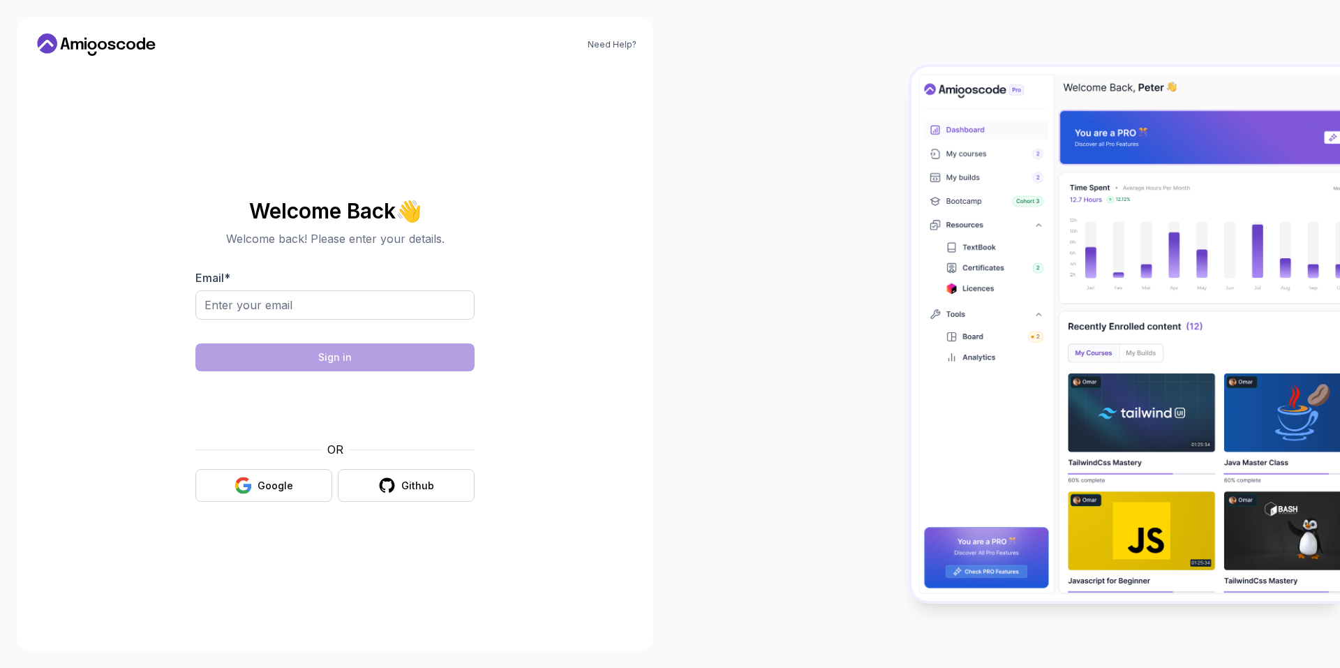
click at [1086, 224] on img at bounding box center [1125, 334] width 428 height 534
click at [977, 247] on img at bounding box center [1125, 334] width 428 height 534
click at [144, 40] on icon at bounding box center [141, 44] width 8 height 12
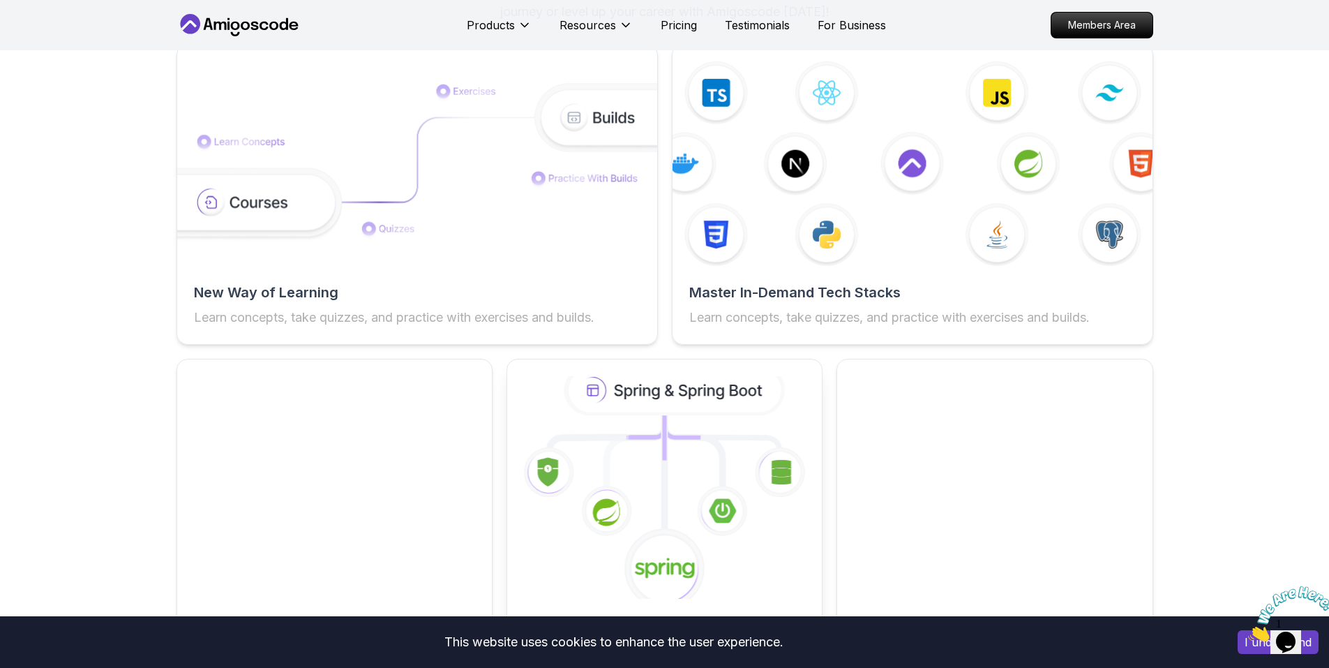
scroll to position [2233, 0]
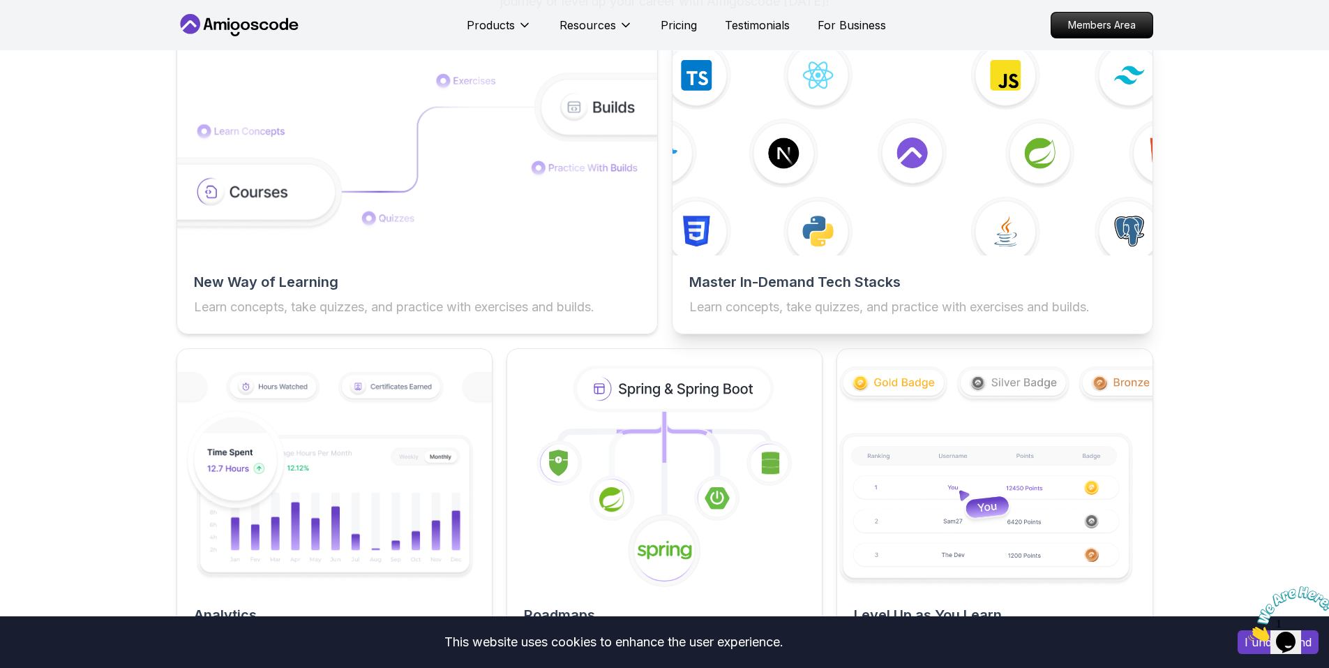
click at [809, 264] on img at bounding box center [912, 152] width 528 height 225
click at [807, 317] on p "Learn concepts, take quizzes, and practice with exercises and builds." at bounding box center [912, 307] width 447 height 20
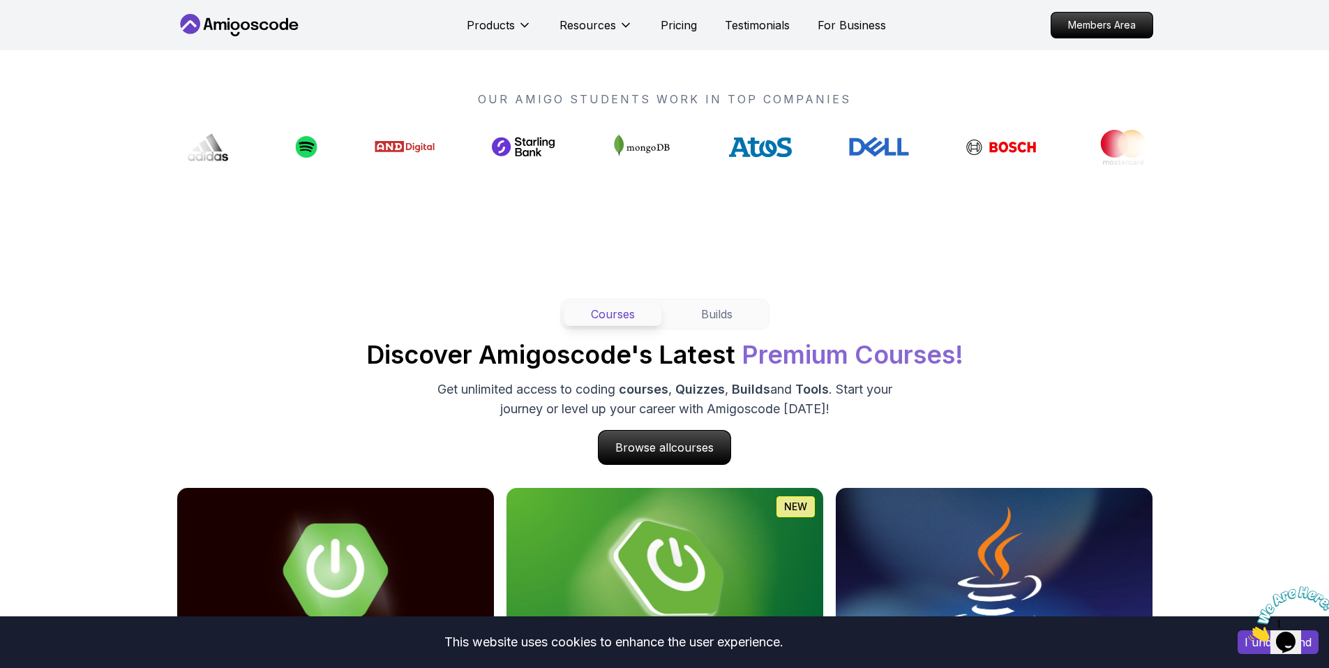
scroll to position [1047, 0]
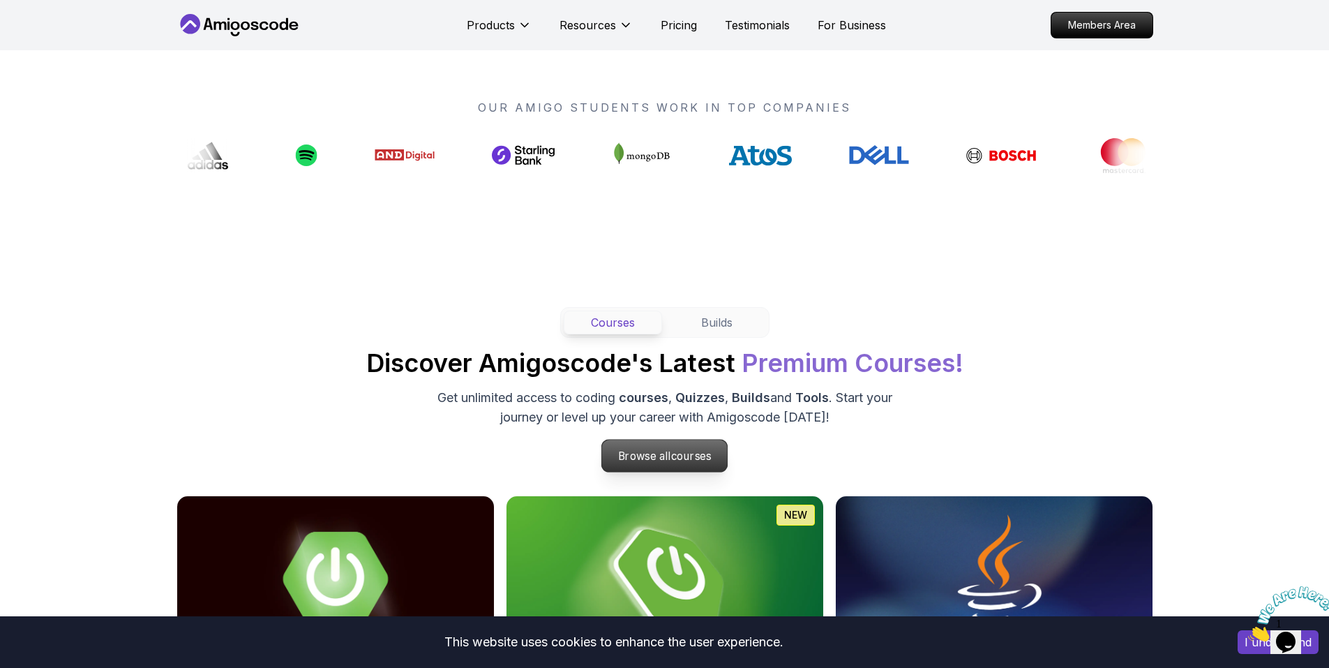
click at [690, 460] on span "courses" at bounding box center [691, 455] width 40 height 13
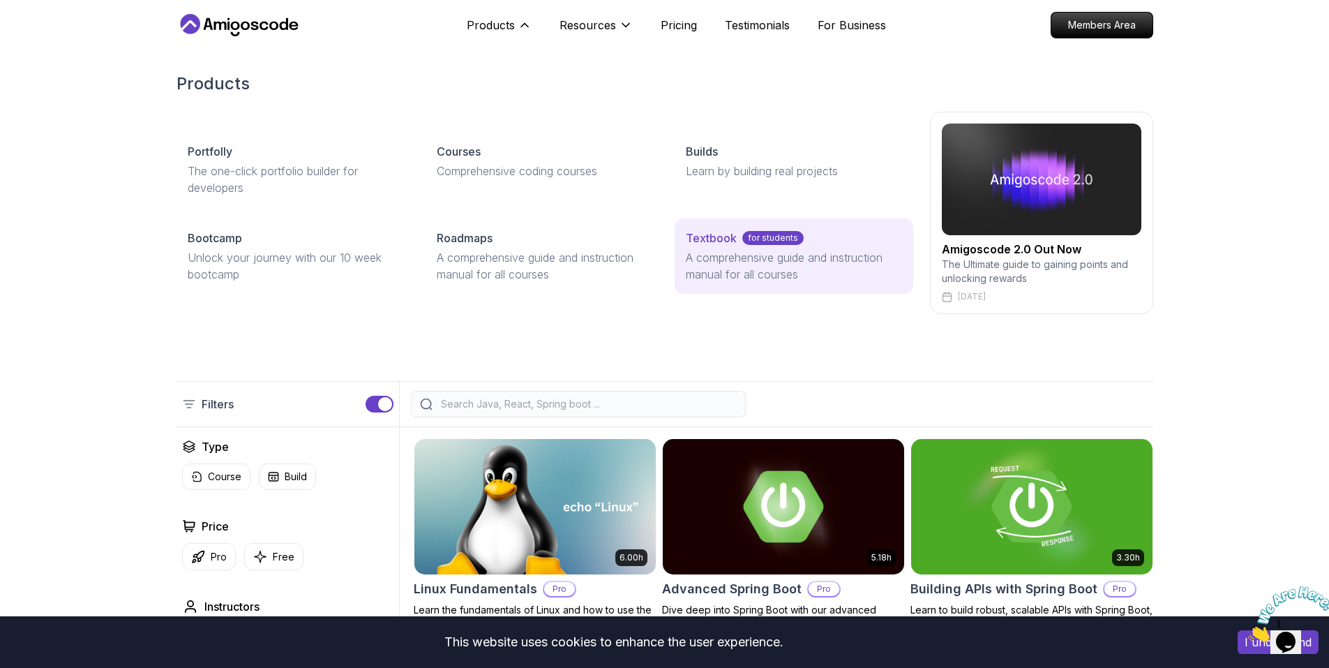
click at [689, 239] on p "Textbook" at bounding box center [711, 238] width 51 height 17
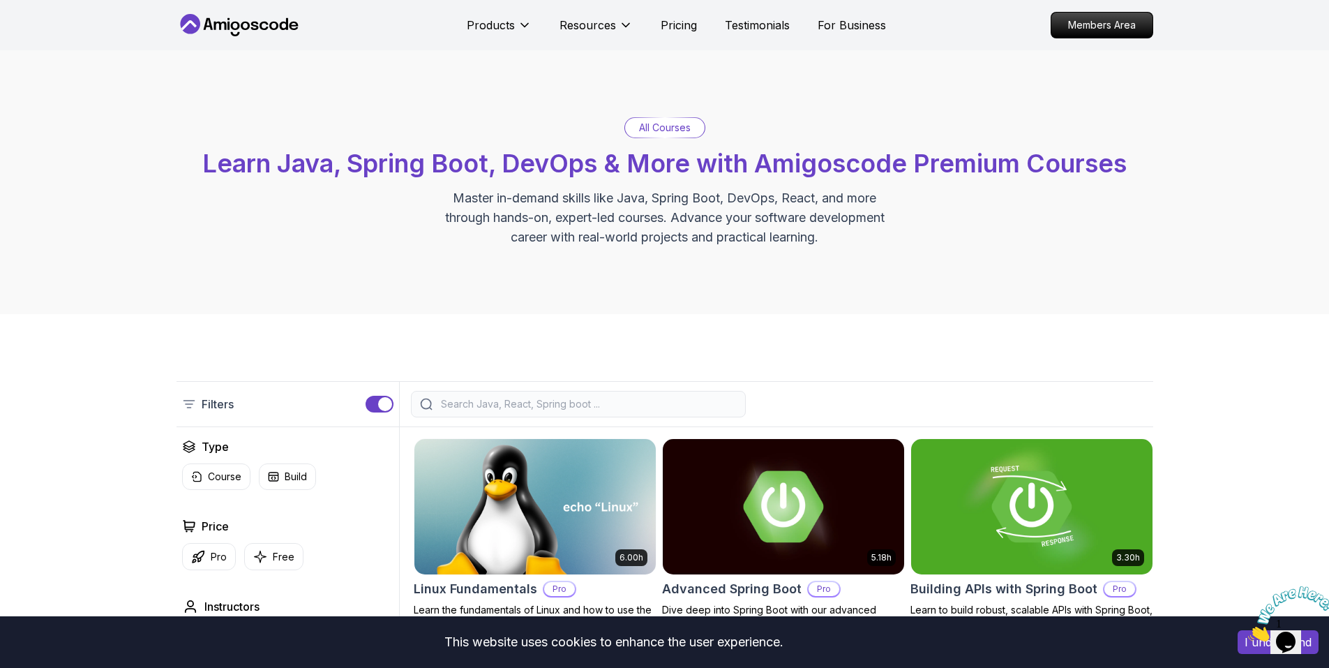
click at [193, 24] on icon at bounding box center [188, 25] width 15 height 10
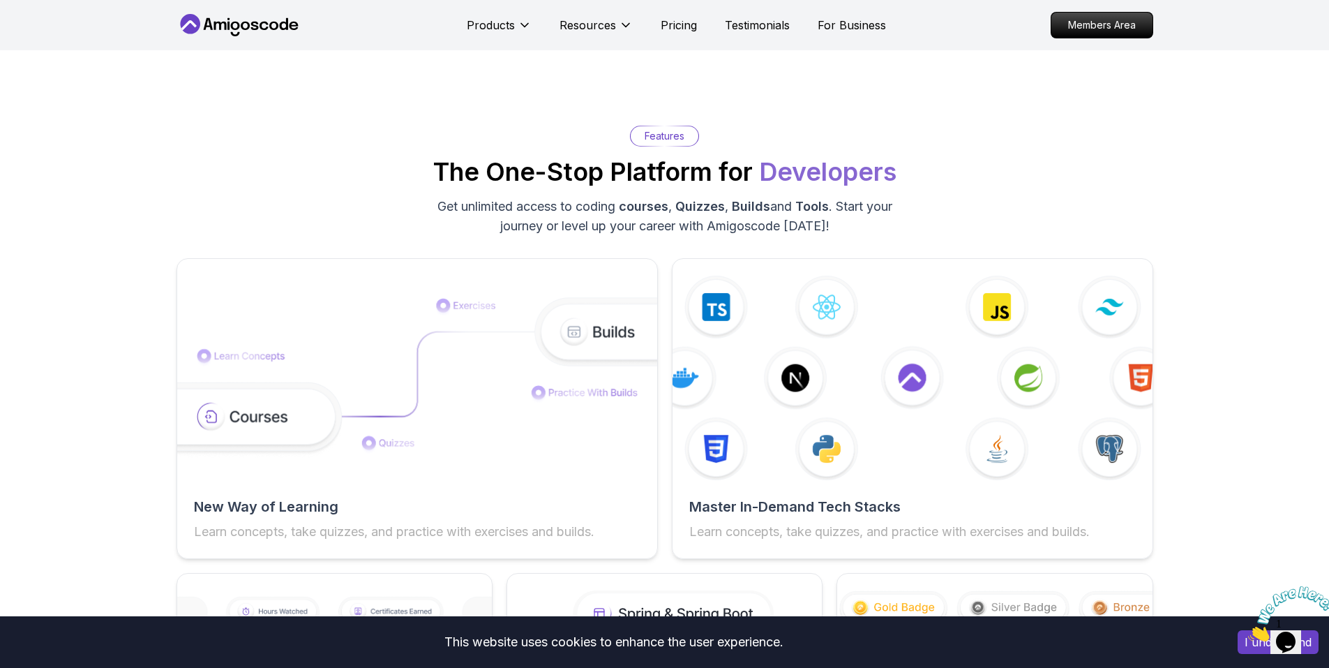
scroll to position [1884, 0]
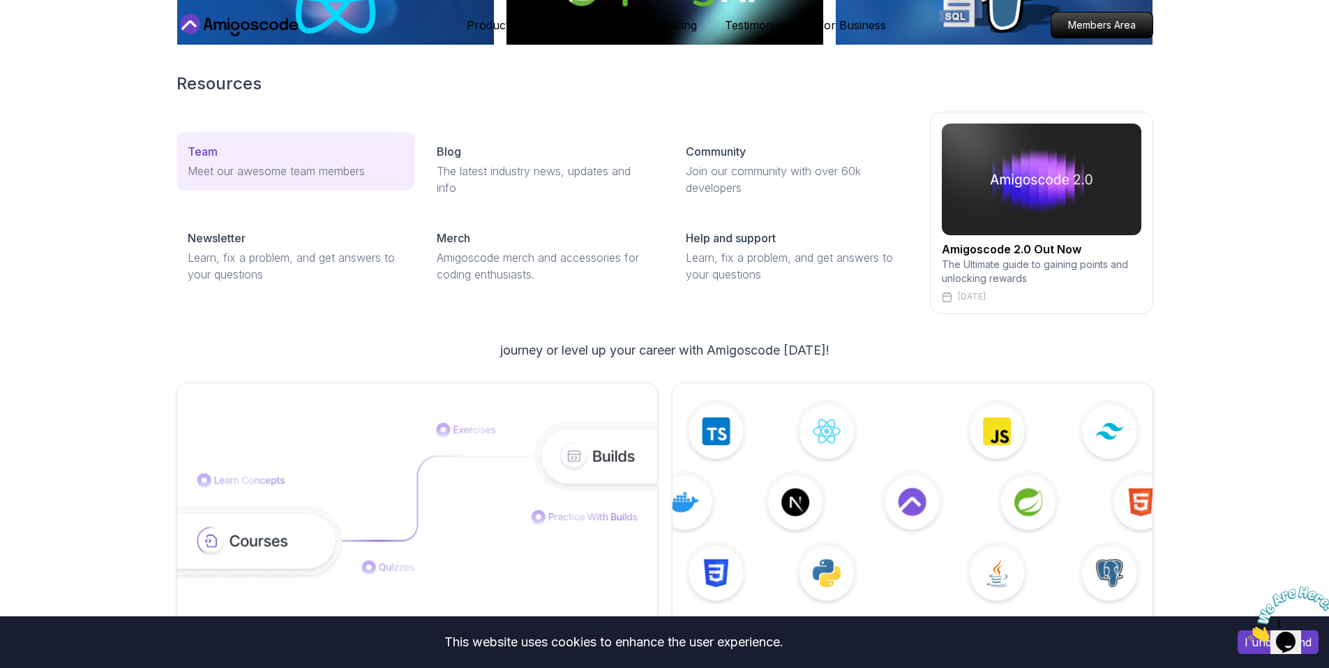
click at [273, 172] on p "Meet our awesome team members" at bounding box center [296, 171] width 216 height 17
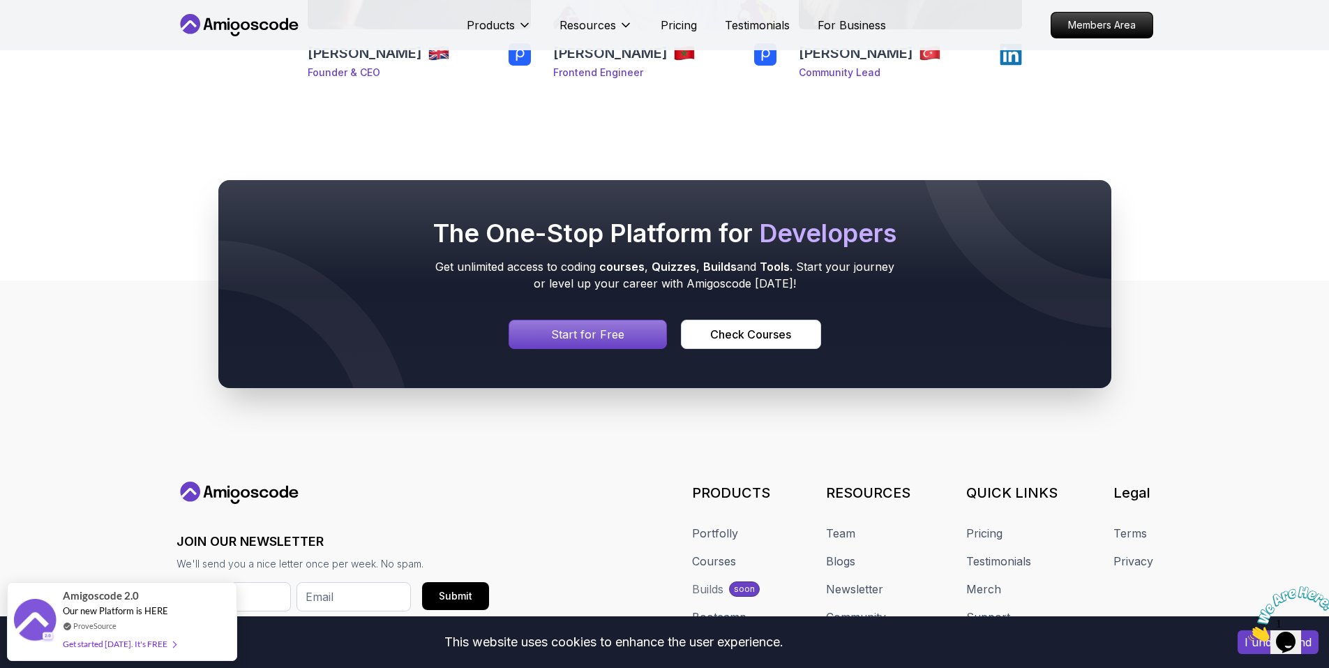
scroll to position [618, 0]
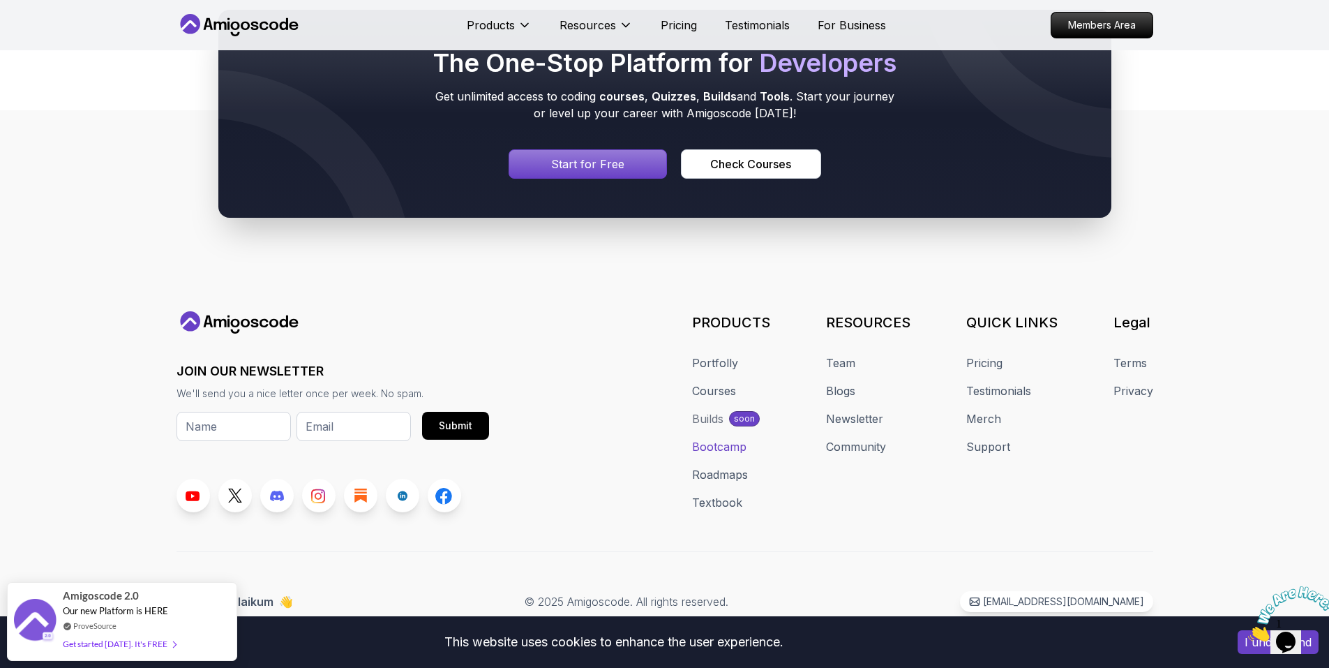
click at [733, 443] on link "Bootcamp" at bounding box center [719, 446] width 54 height 17
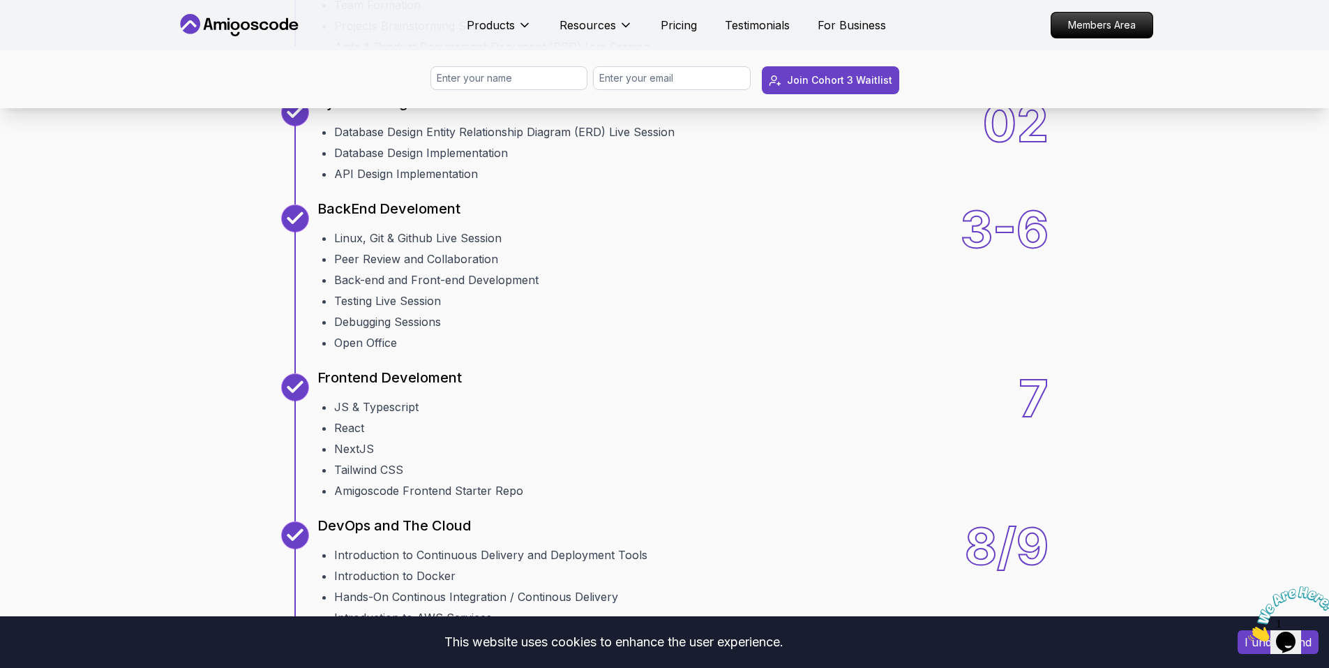
scroll to position [1535, 0]
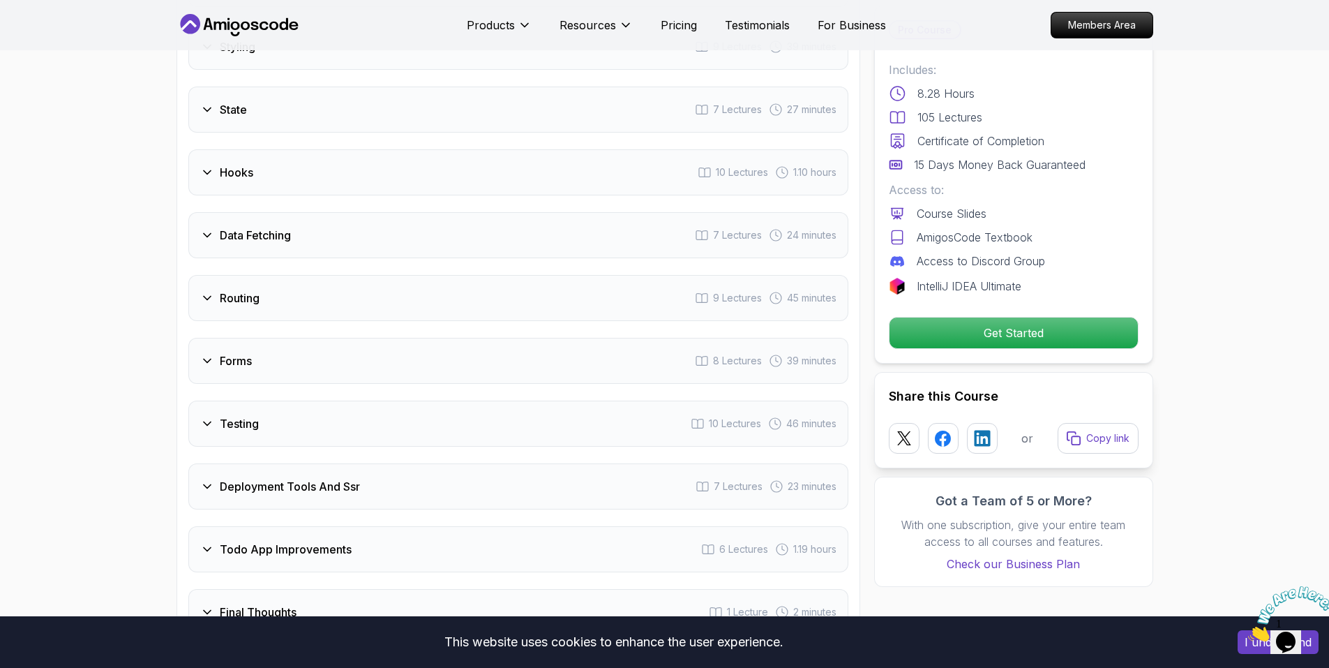
scroll to position [2512, 0]
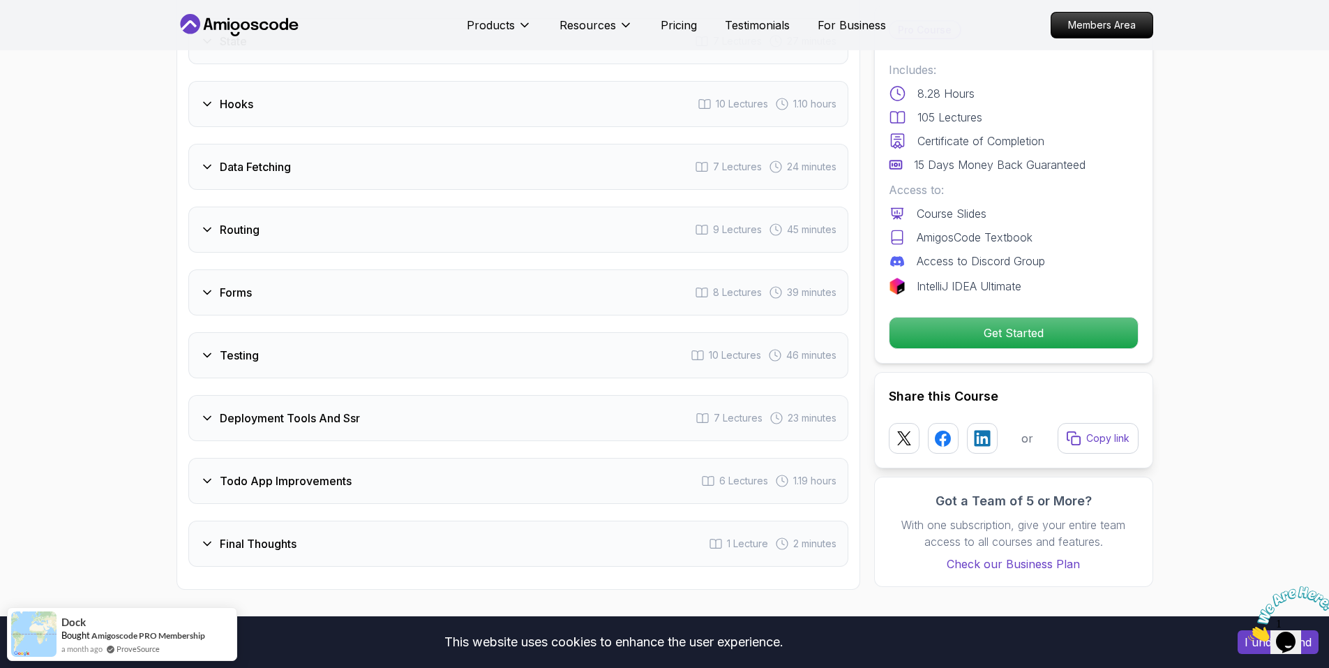
click at [207, 289] on icon at bounding box center [207, 292] width 14 height 14
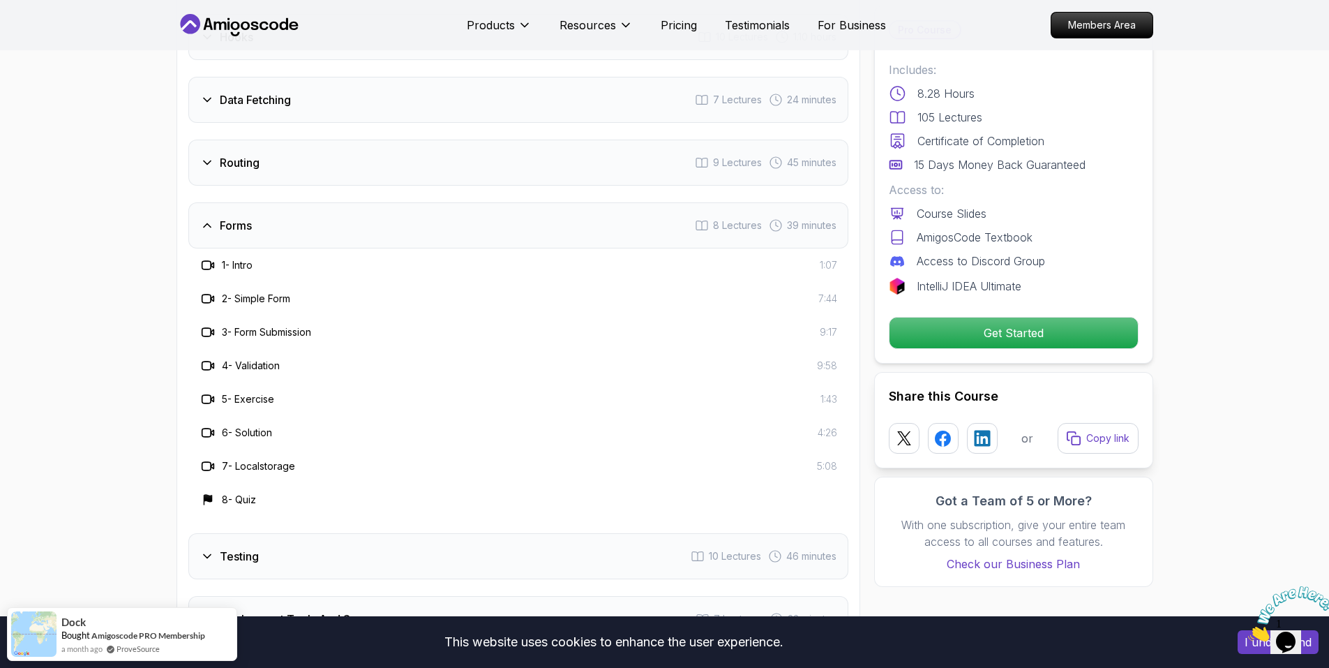
scroll to position [2445, 0]
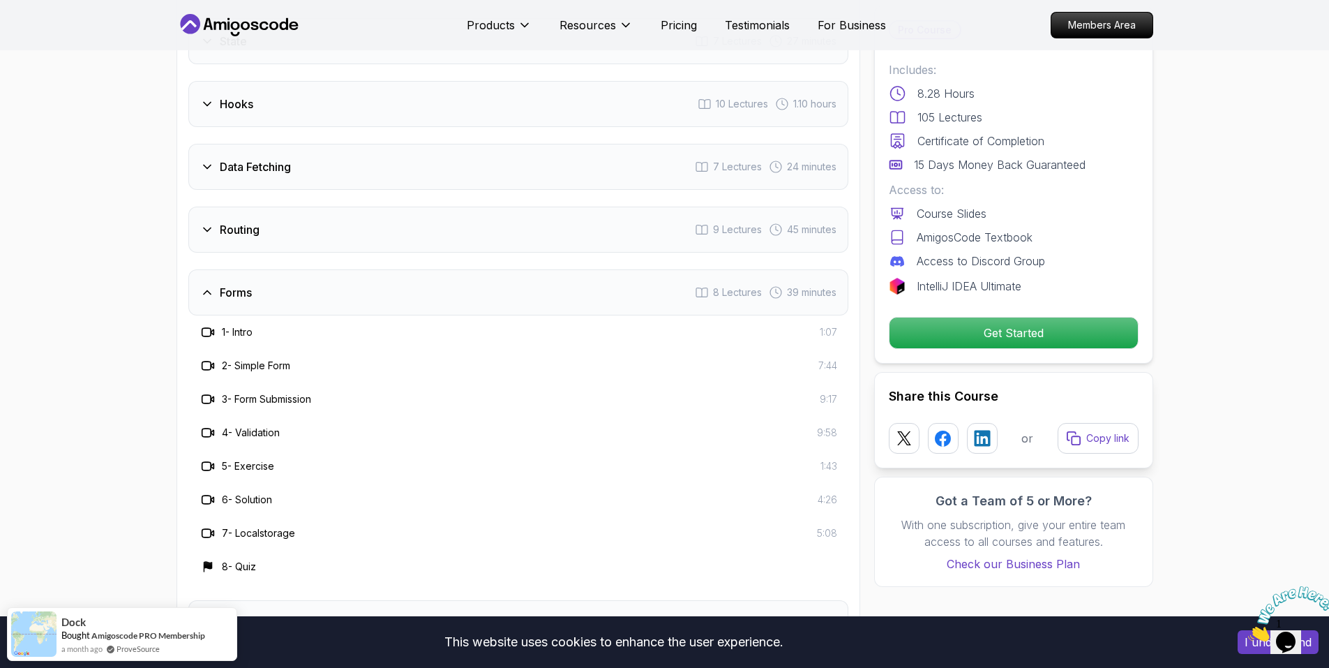
click at [207, 230] on icon at bounding box center [207, 229] width 7 height 3
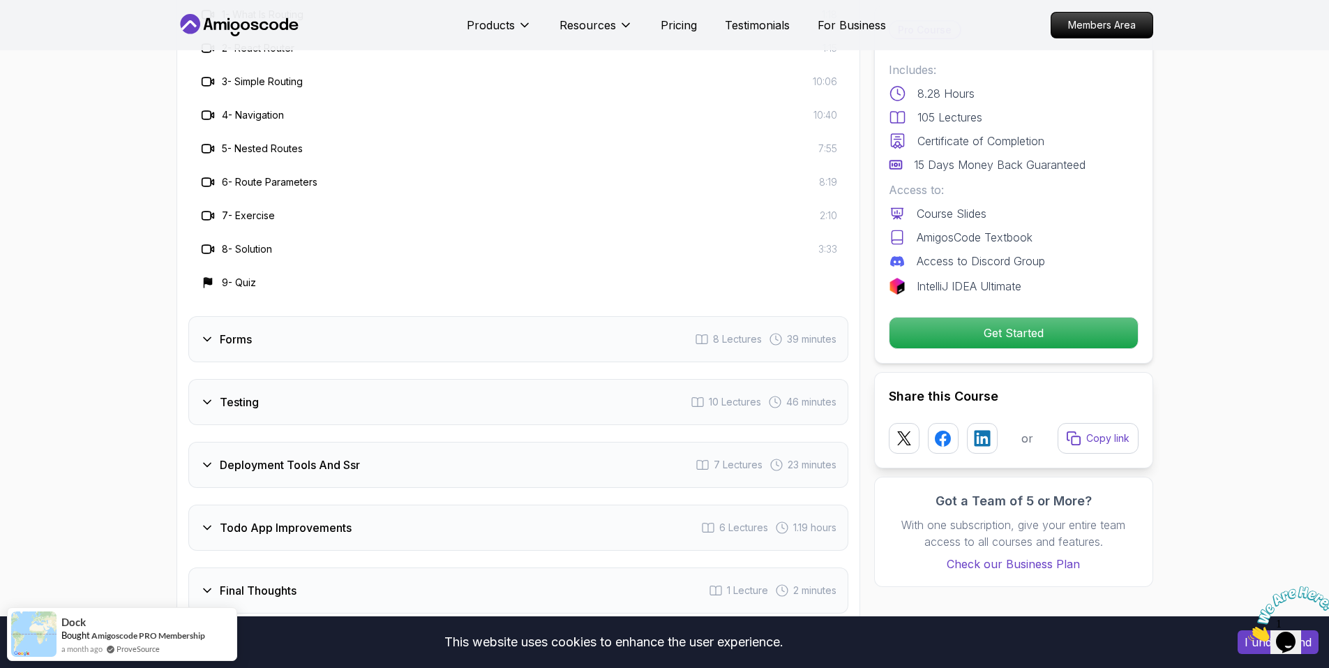
scroll to position [2724, 0]
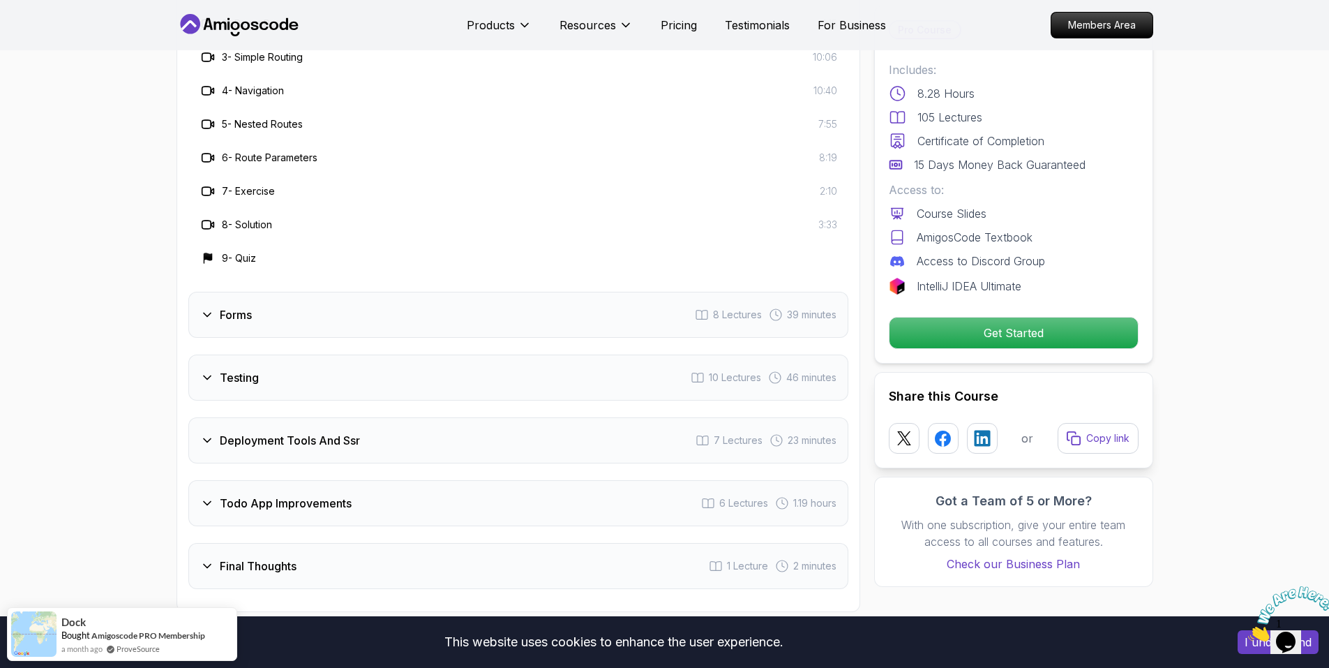
click at [212, 313] on icon at bounding box center [207, 315] width 14 height 14
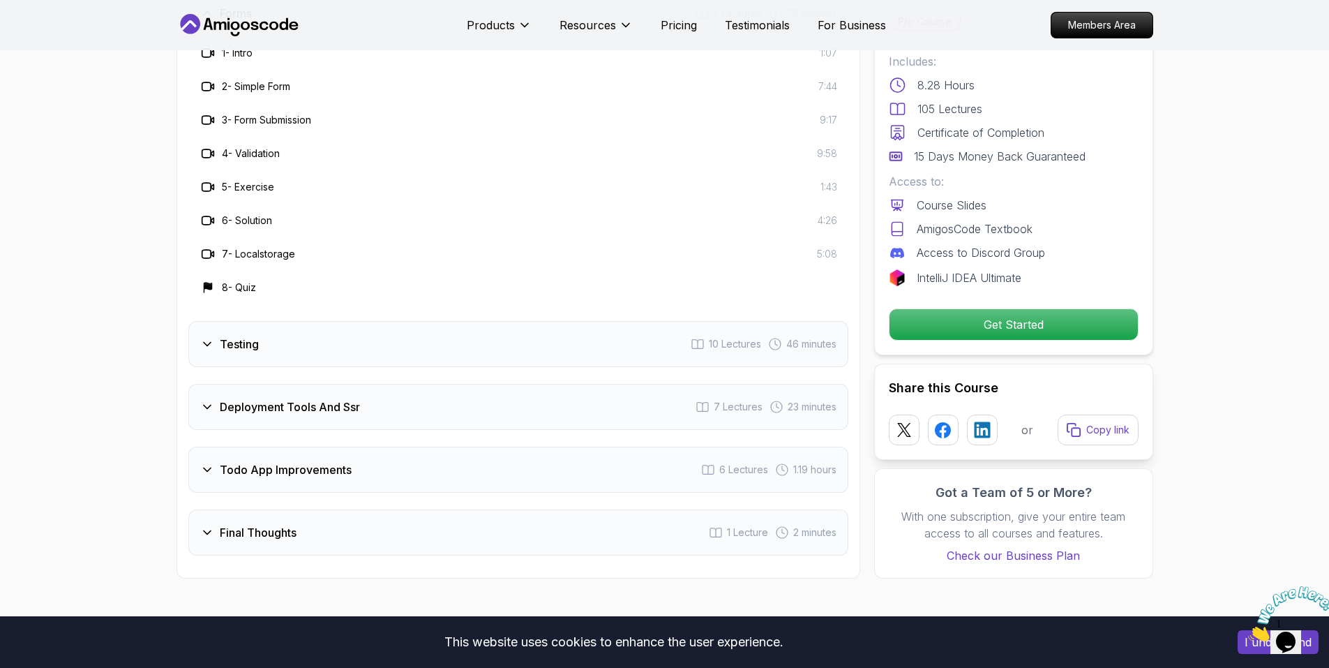
click at [212, 347] on icon at bounding box center [207, 344] width 14 height 14
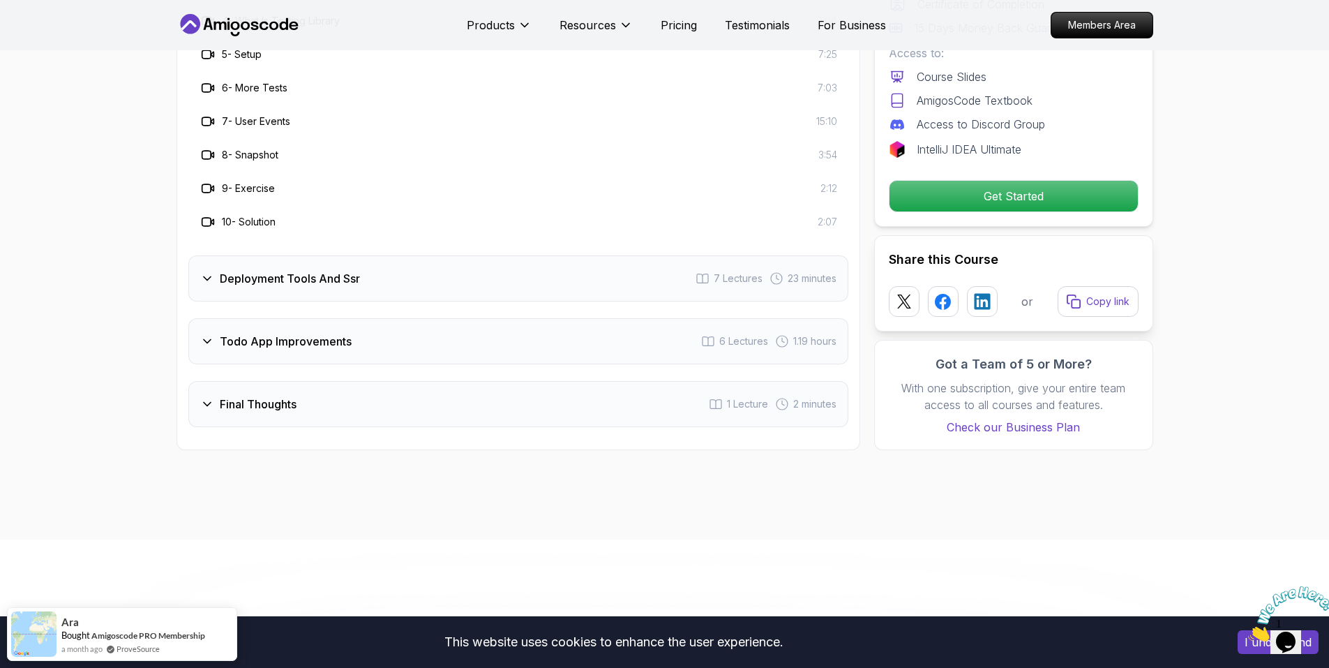
scroll to position [2933, 0]
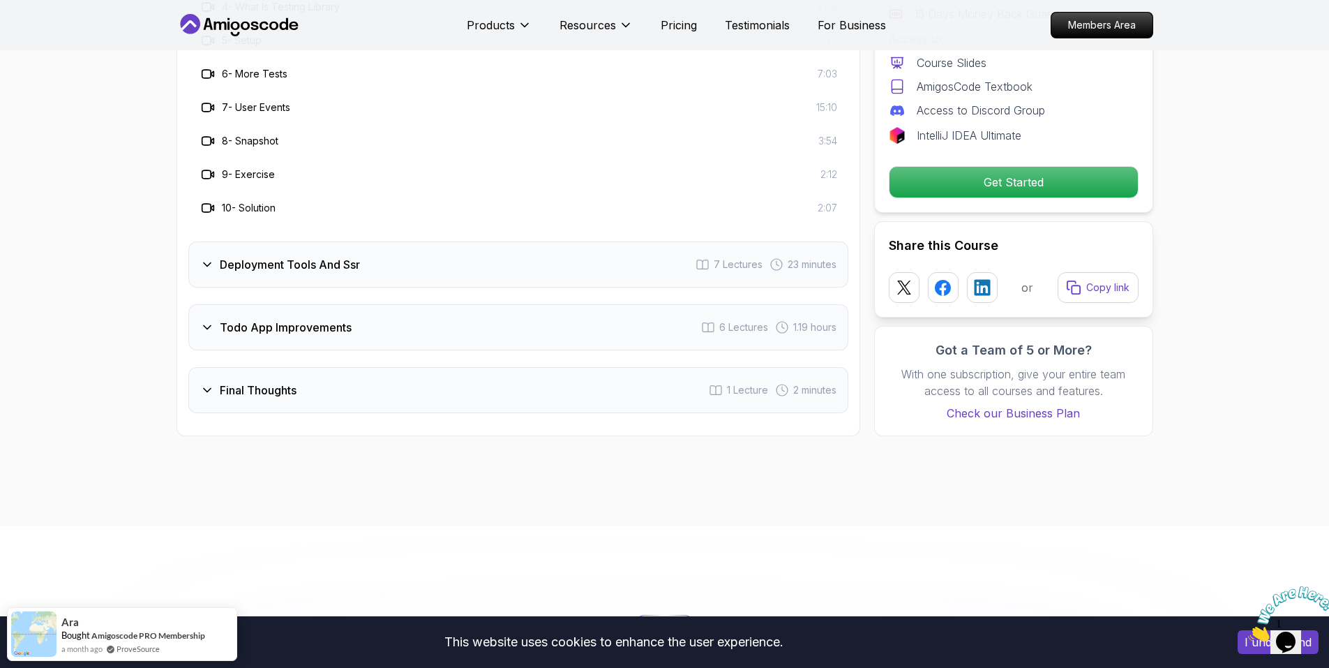
click at [209, 257] on div "Deployment Tools And Ssr" at bounding box center [280, 264] width 160 height 17
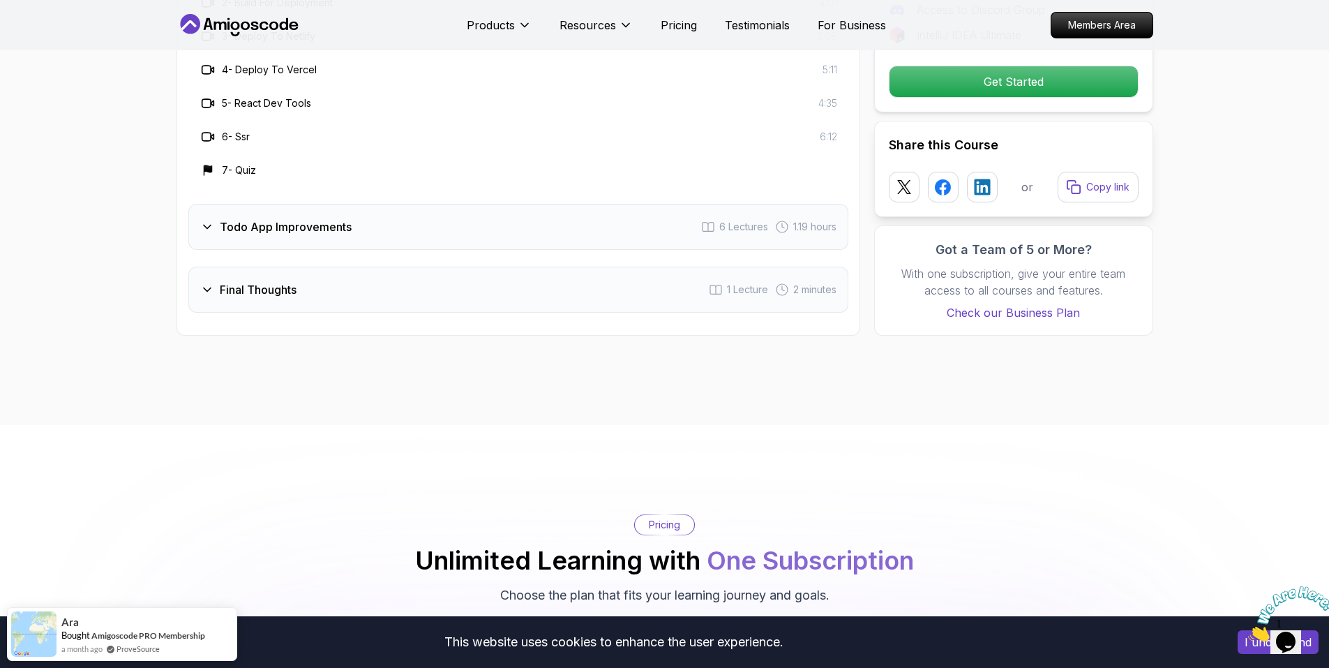
scroll to position [2724, 0]
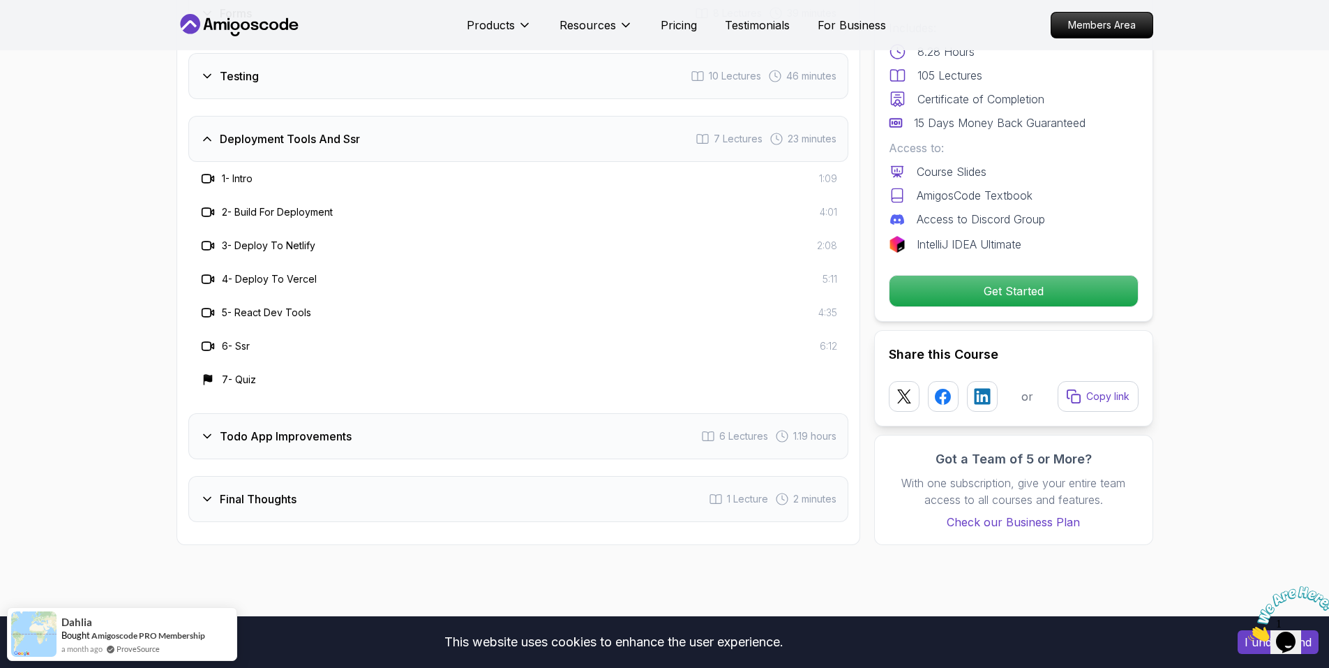
click at [205, 438] on icon at bounding box center [207, 436] width 14 height 14
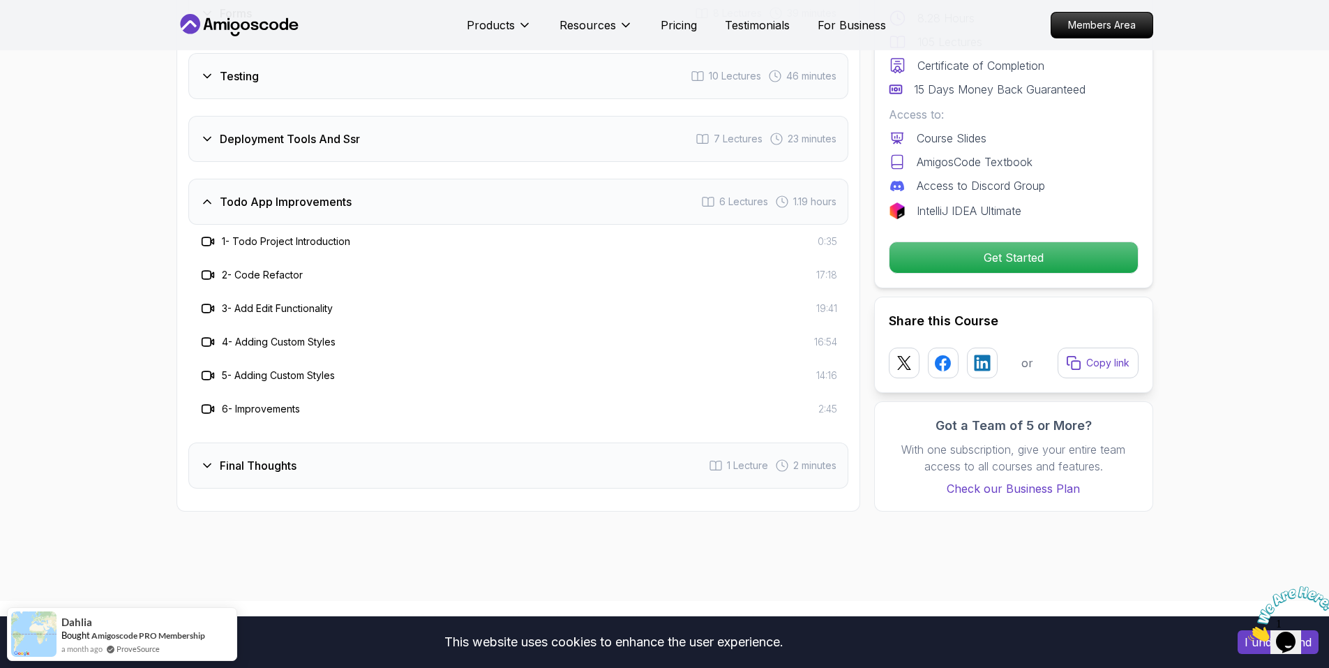
click at [198, 460] on div "Final Thoughts 1 Lecture 2 minutes" at bounding box center [518, 465] width 660 height 46
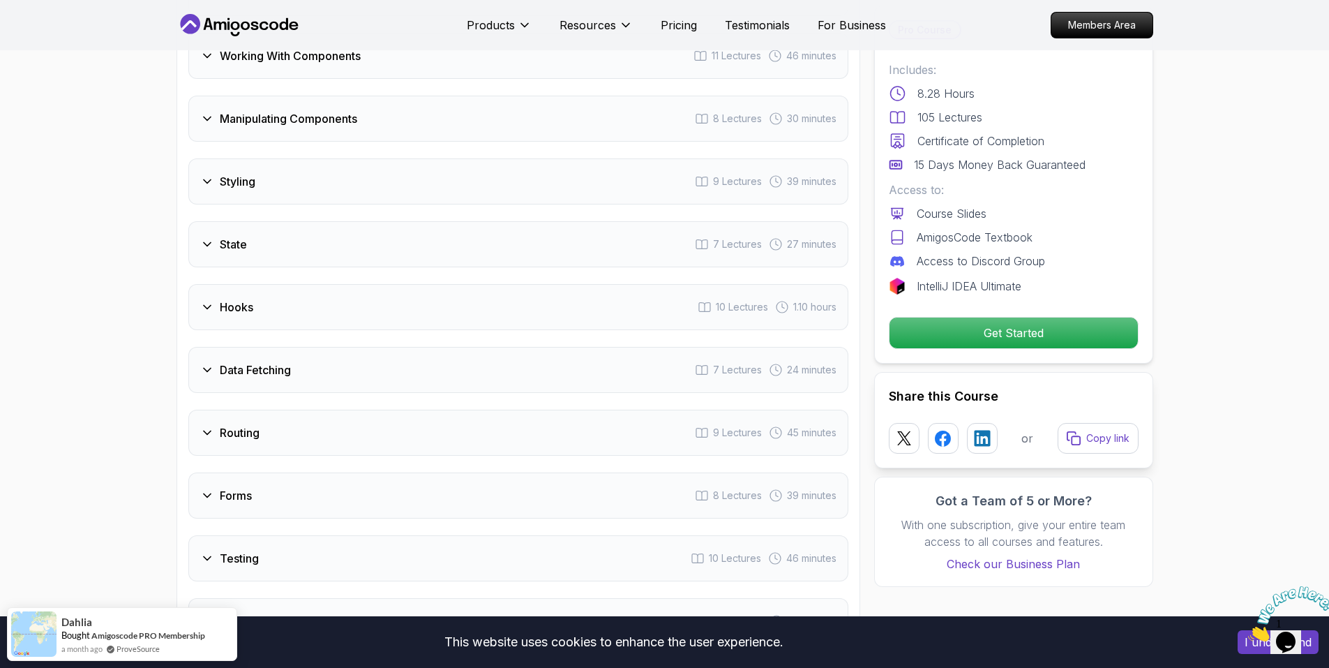
scroll to position [2235, 0]
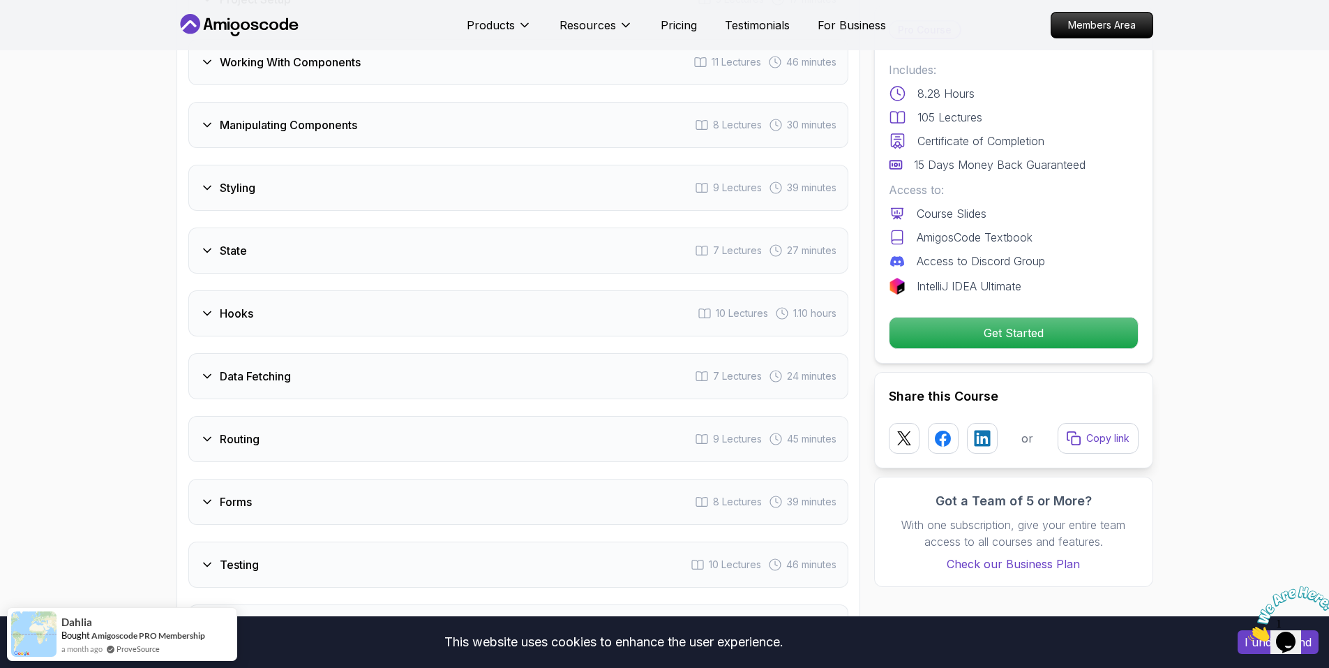
click at [209, 377] on icon at bounding box center [207, 376] width 14 height 14
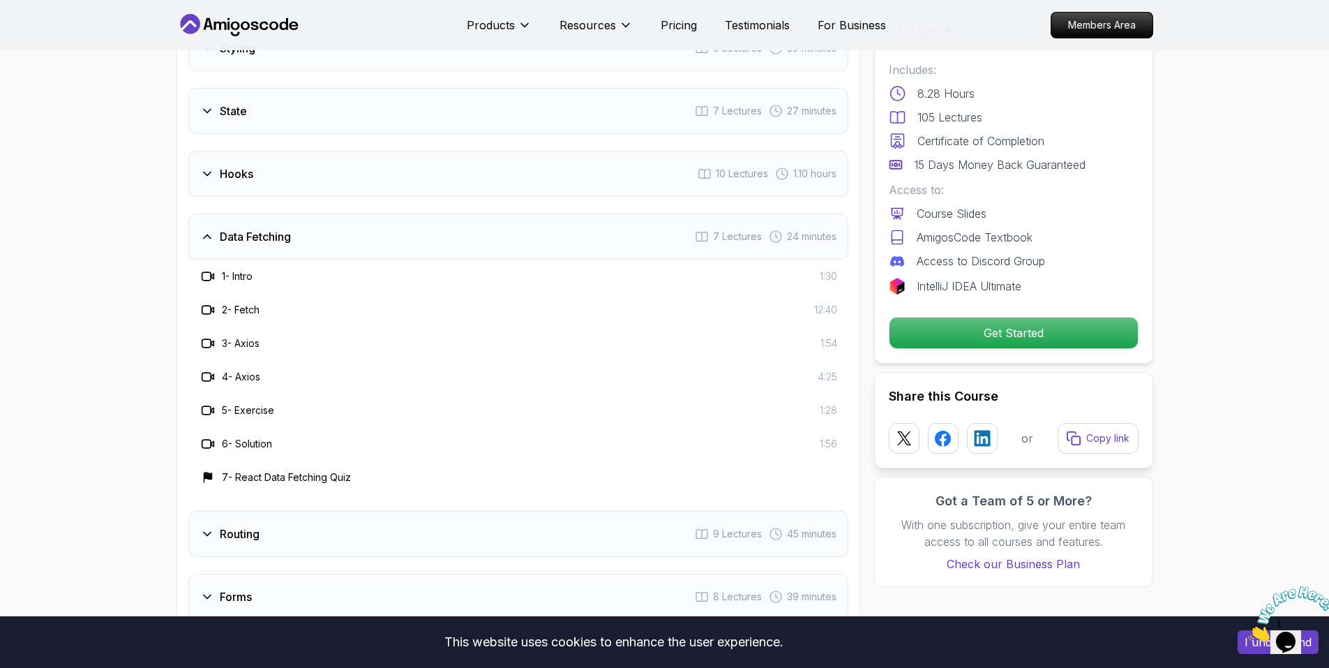
scroll to position [2305, 0]
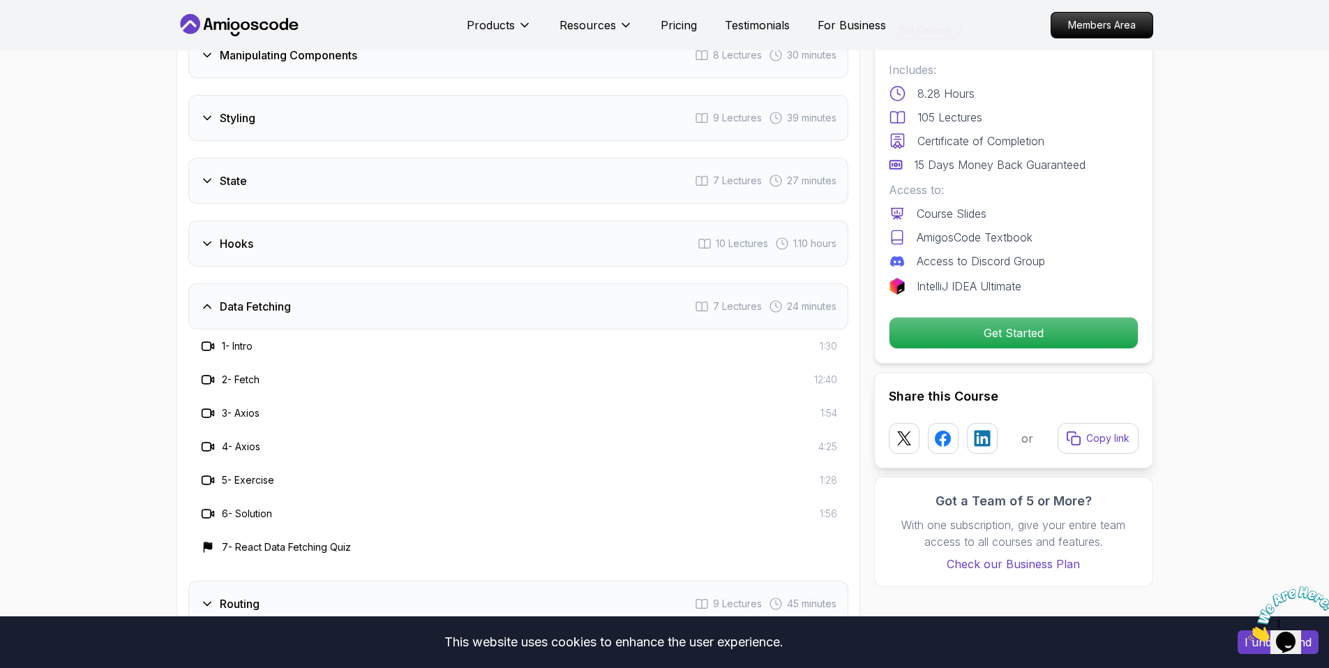
click at [211, 230] on div "Hooks 10 Lectures 1.10 hours" at bounding box center [518, 243] width 660 height 46
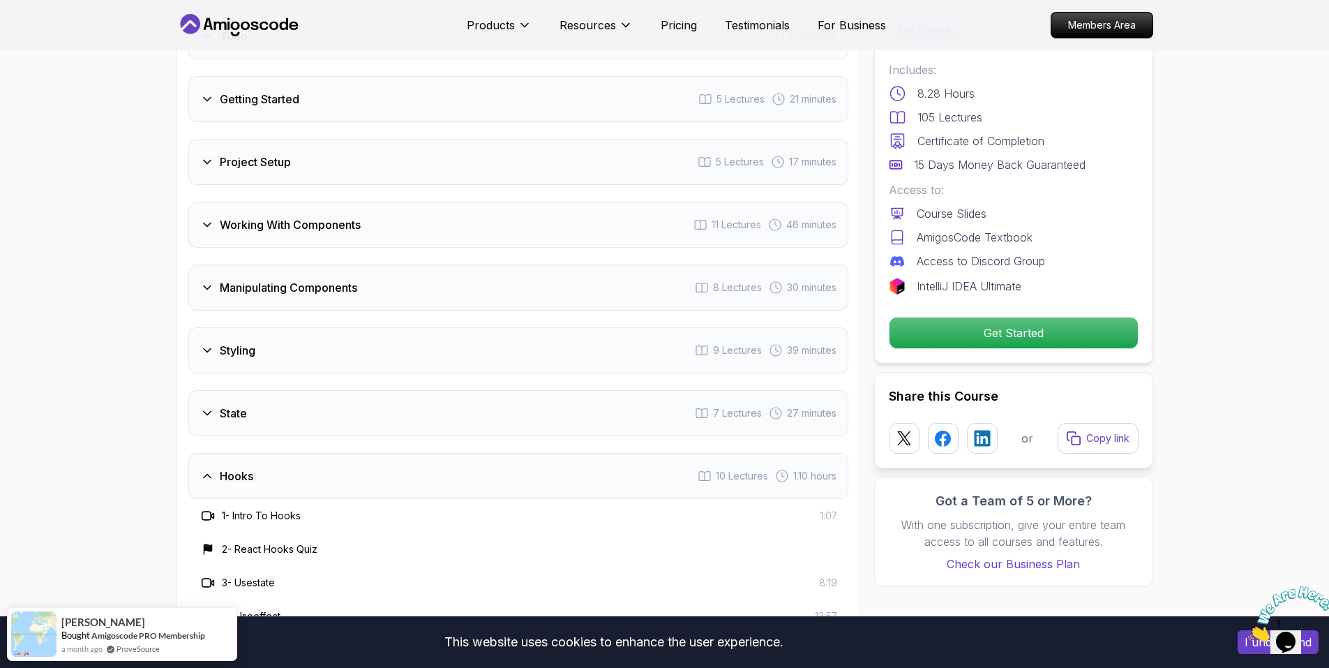
scroll to position [2026, 0]
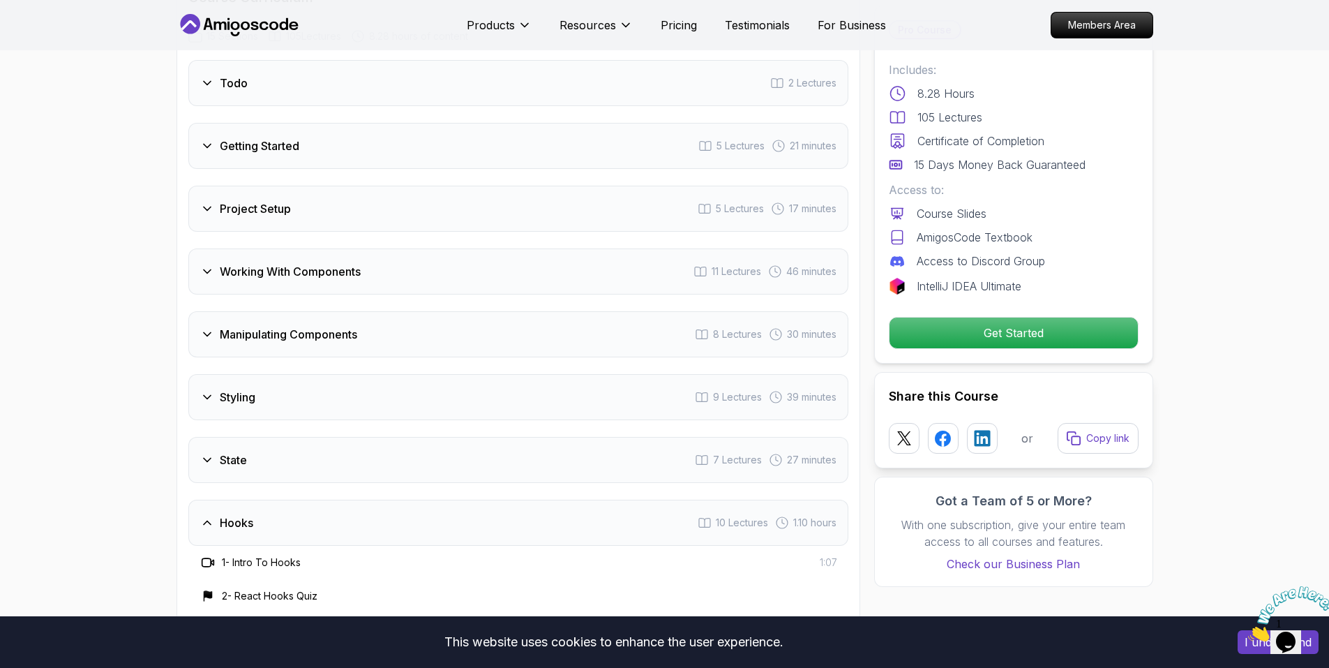
click at [209, 518] on icon at bounding box center [207, 523] width 14 height 14
click at [213, 460] on icon at bounding box center [207, 460] width 14 height 14
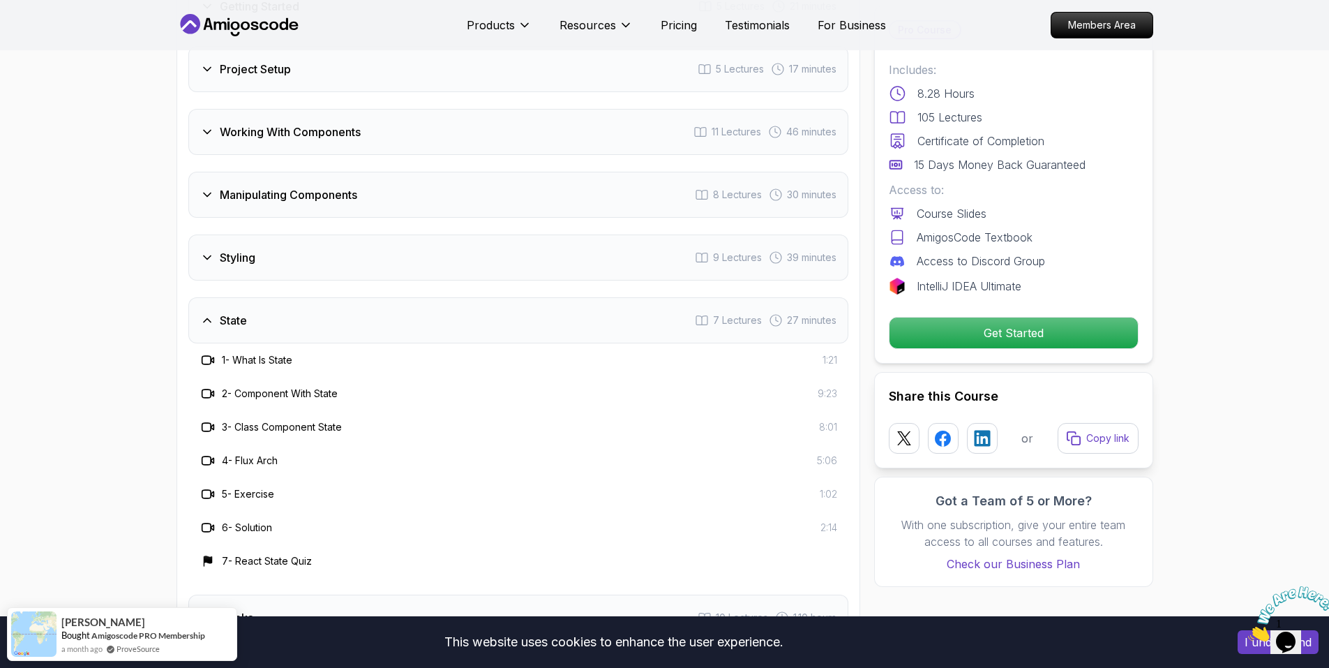
scroll to position [2096, 0]
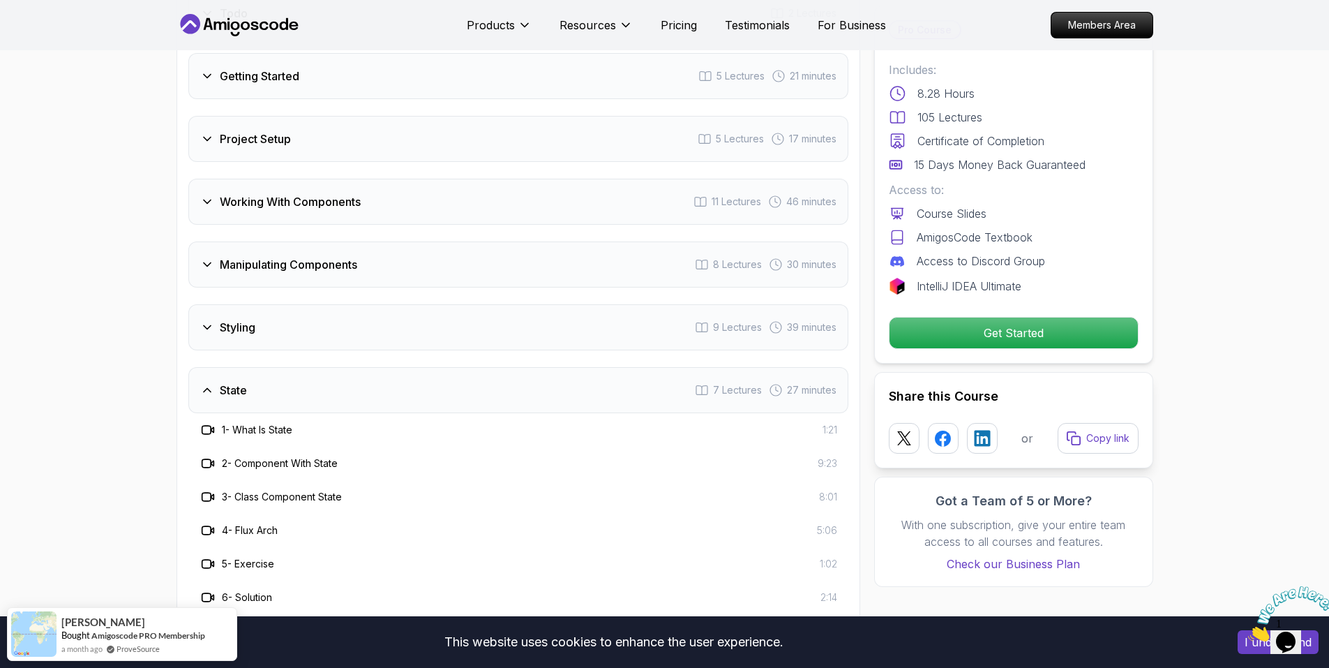
click at [213, 382] on div "State" at bounding box center [223, 390] width 47 height 17
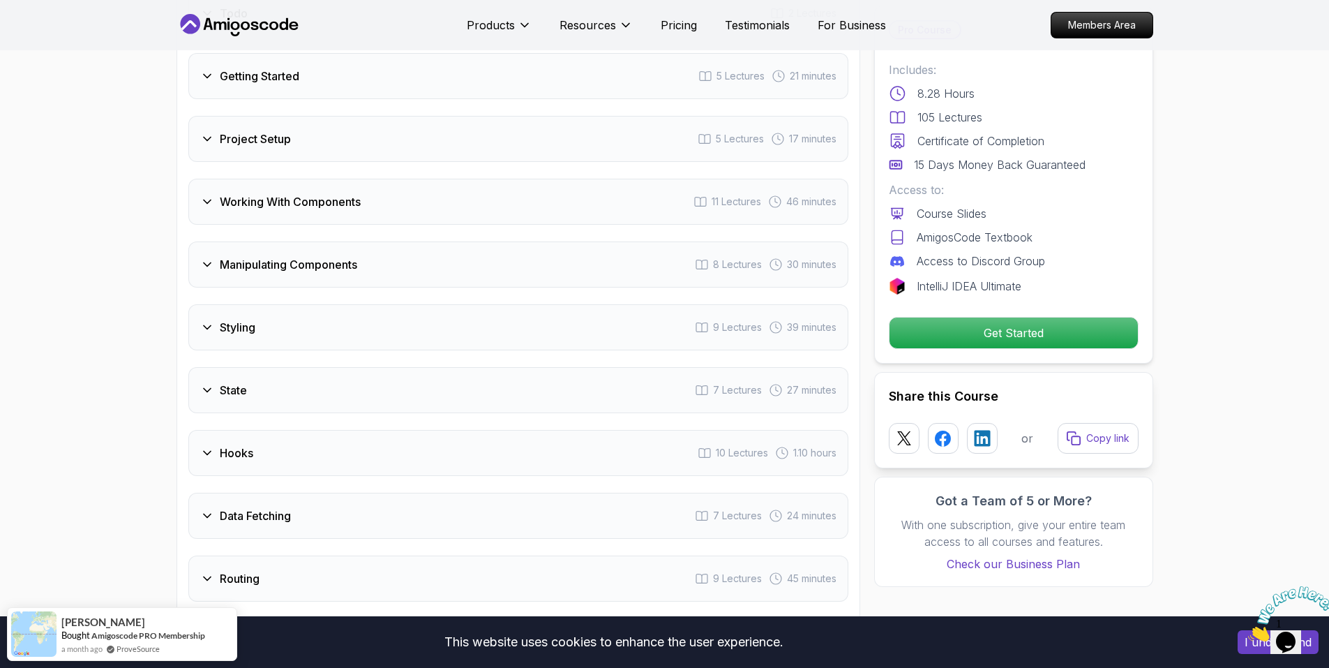
click at [216, 327] on div "Styling" at bounding box center [227, 327] width 55 height 17
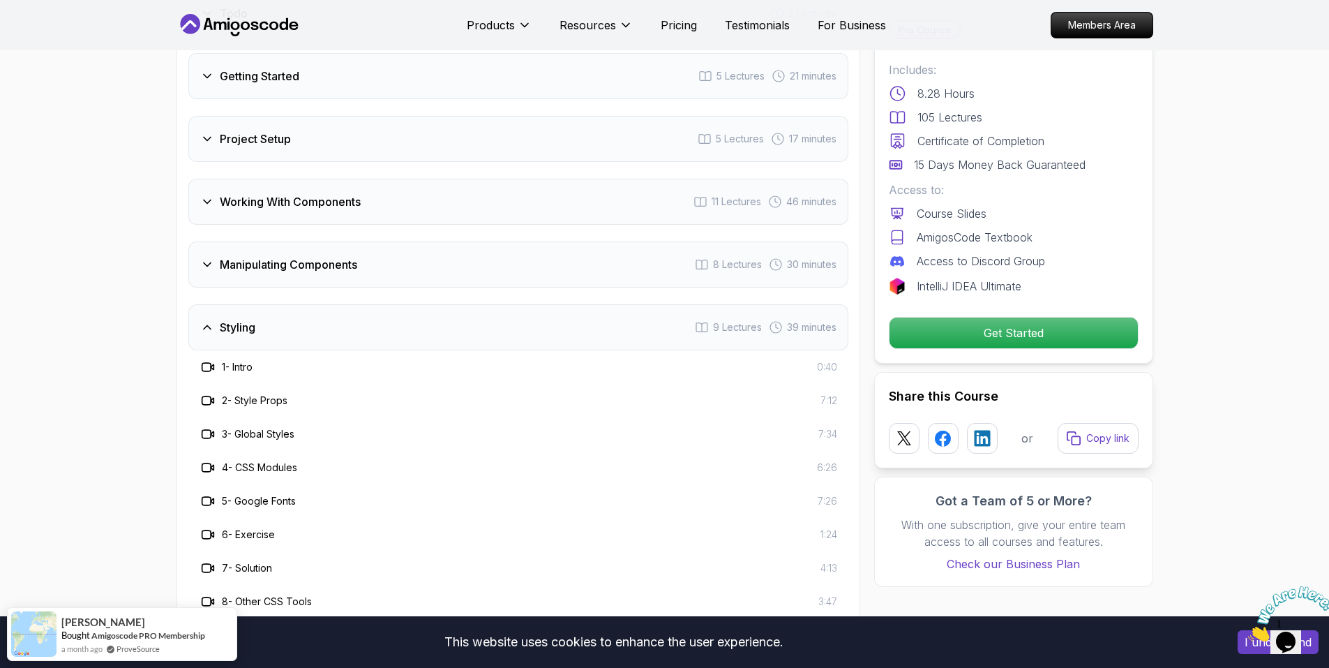
click at [203, 269] on icon at bounding box center [207, 264] width 14 height 14
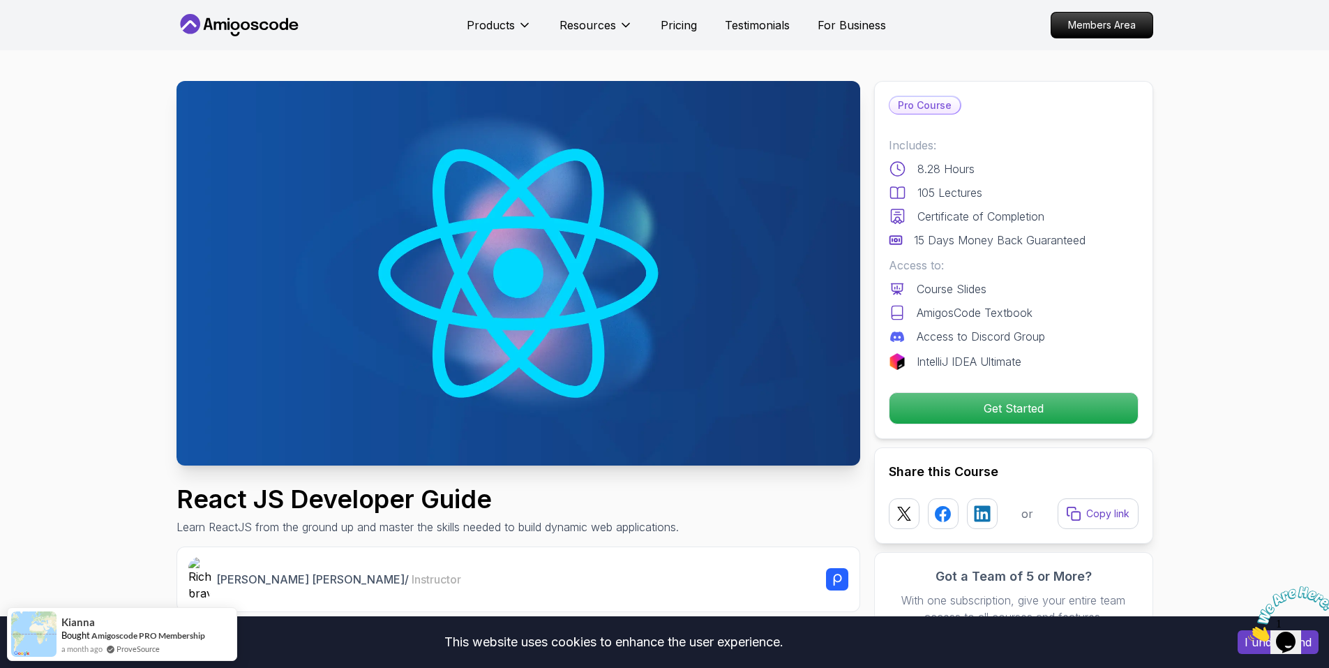
scroll to position [0, 0]
